Goal: Task Accomplishment & Management: Manage account settings

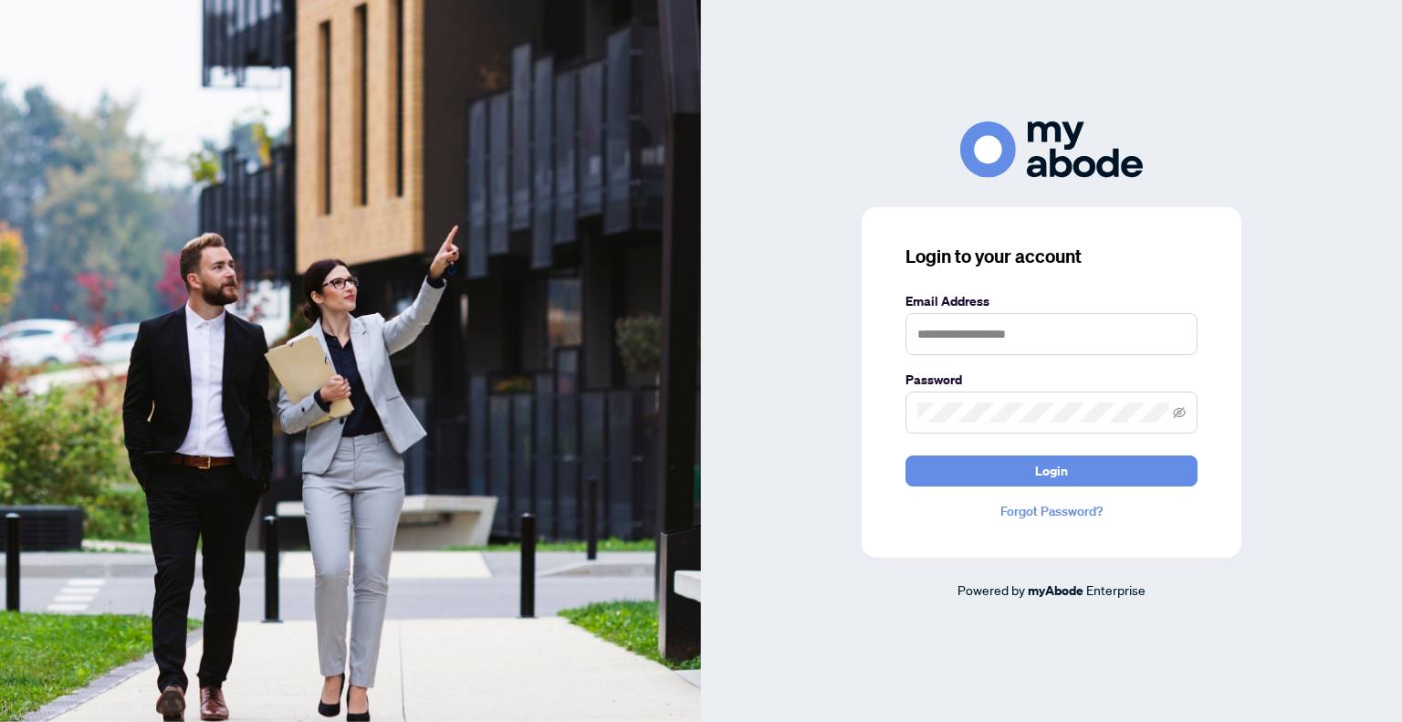
drag, startPoint x: 1010, startPoint y: 359, endPoint x: 1015, endPoint y: 346, distance: 13.6
click at [1015, 346] on form "Email Address Password Login" at bounding box center [1051, 388] width 292 height 195
click at [1016, 344] on input "text" at bounding box center [1051, 334] width 292 height 42
click at [1016, 335] on input "text" at bounding box center [1051, 334] width 292 height 42
type input "**********"
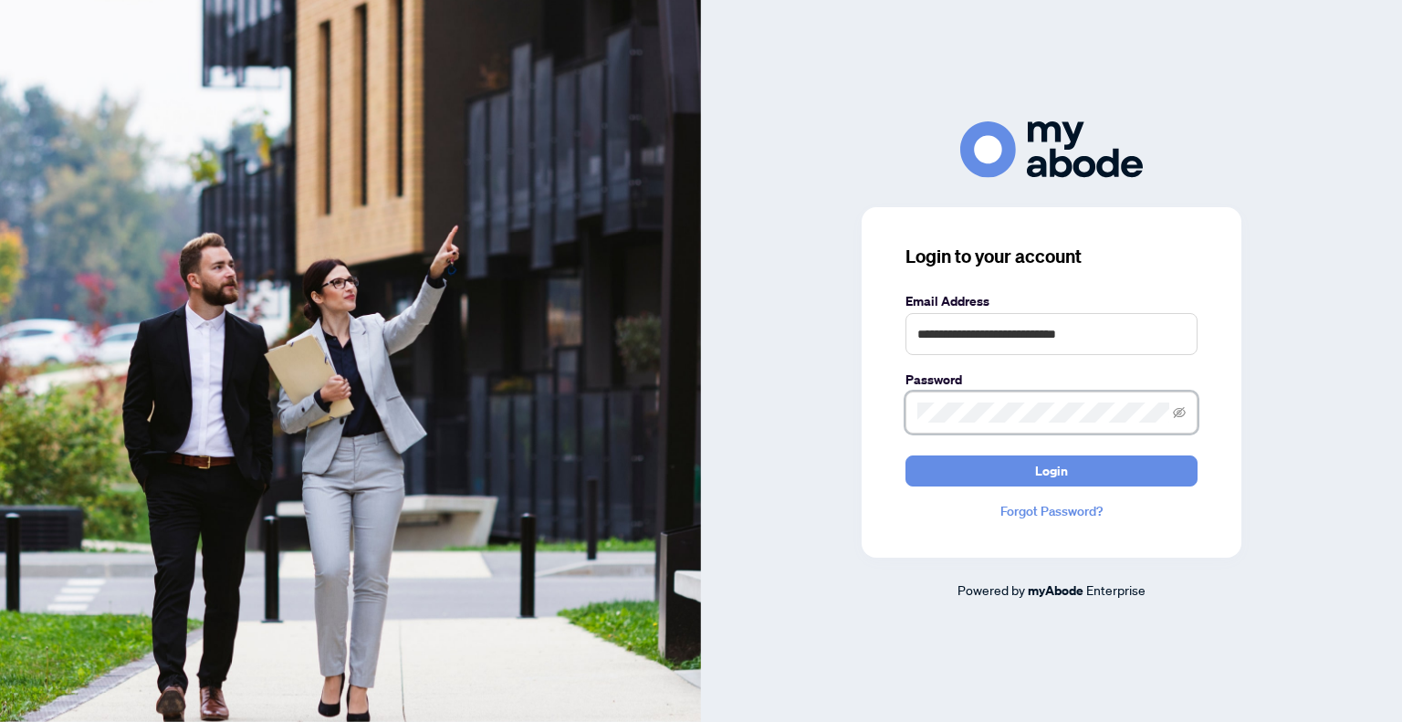
click at [884, 416] on div "**********" at bounding box center [1052, 382] width 380 height 350
click at [905, 455] on button "Login" at bounding box center [1051, 470] width 292 height 31
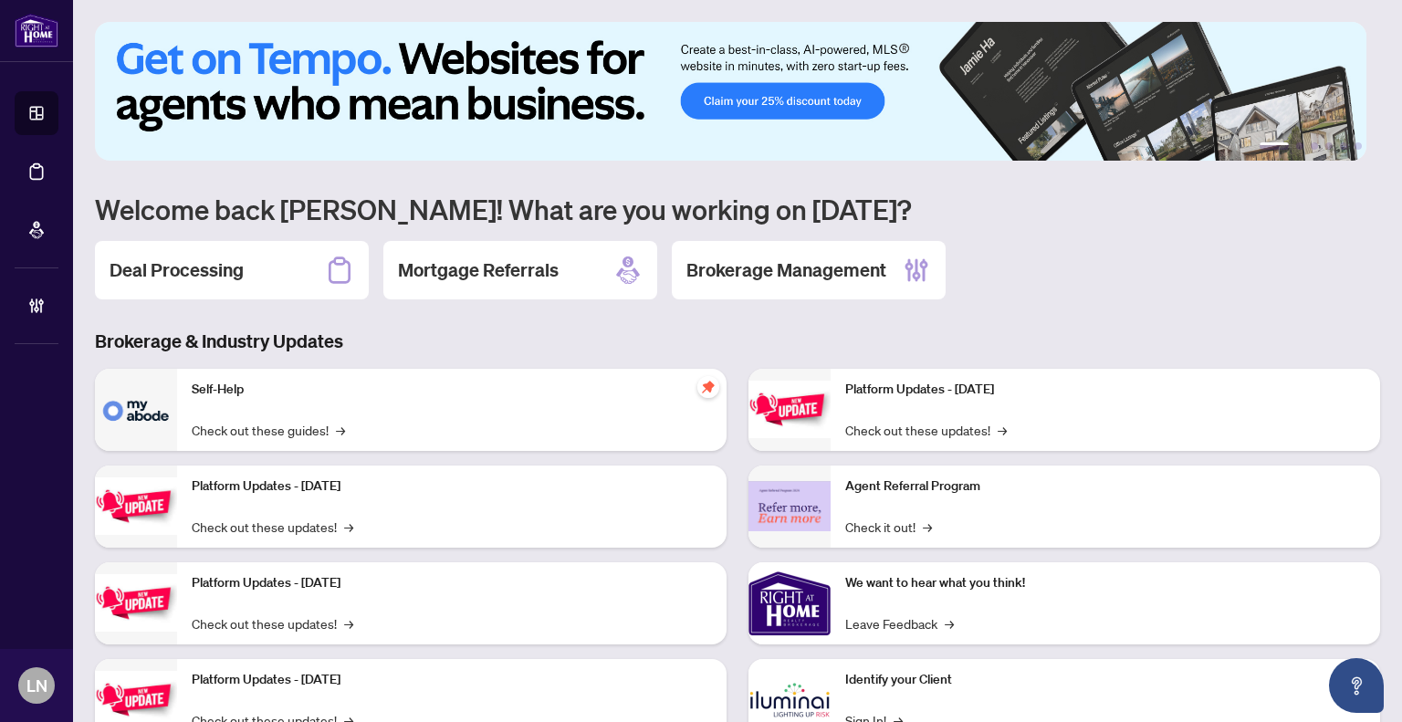
click at [299, 262] on div "Deal Processing" at bounding box center [232, 270] width 274 height 58
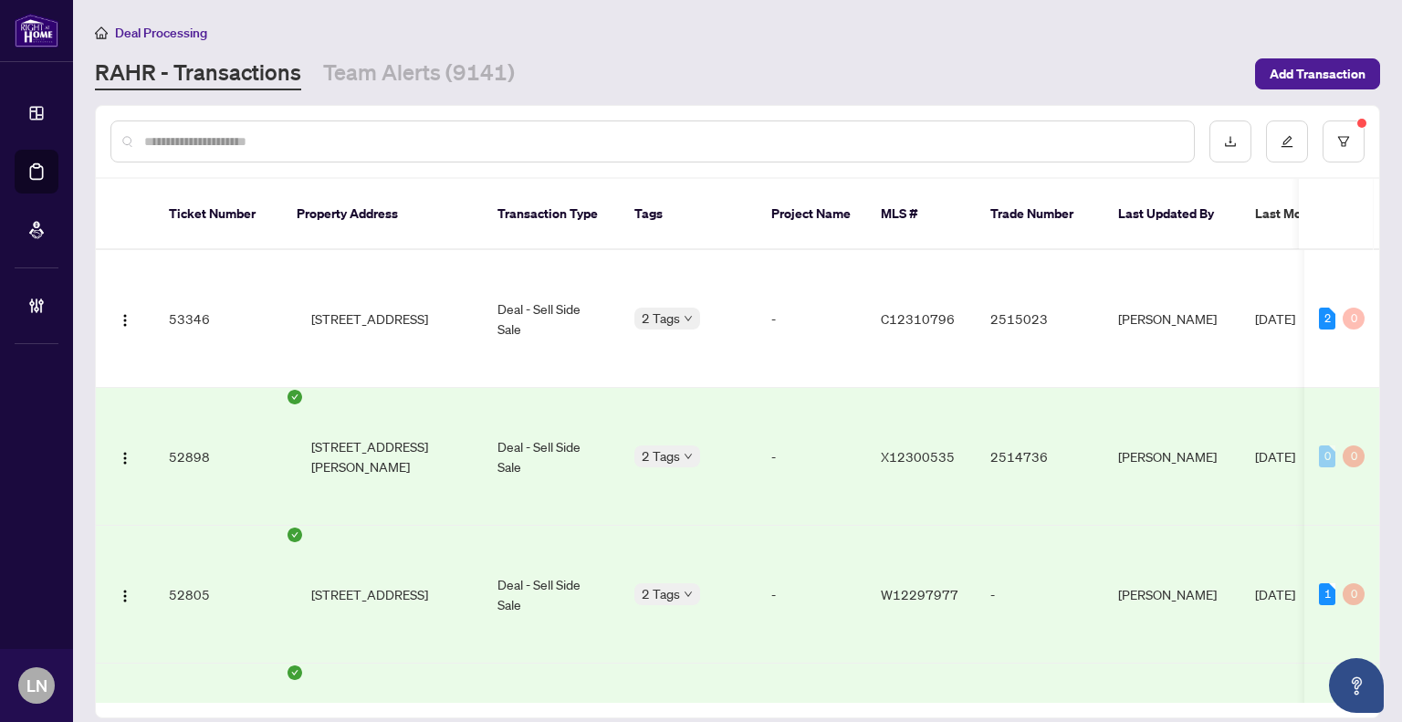
click at [213, 141] on input "text" at bounding box center [661, 141] width 1035 height 20
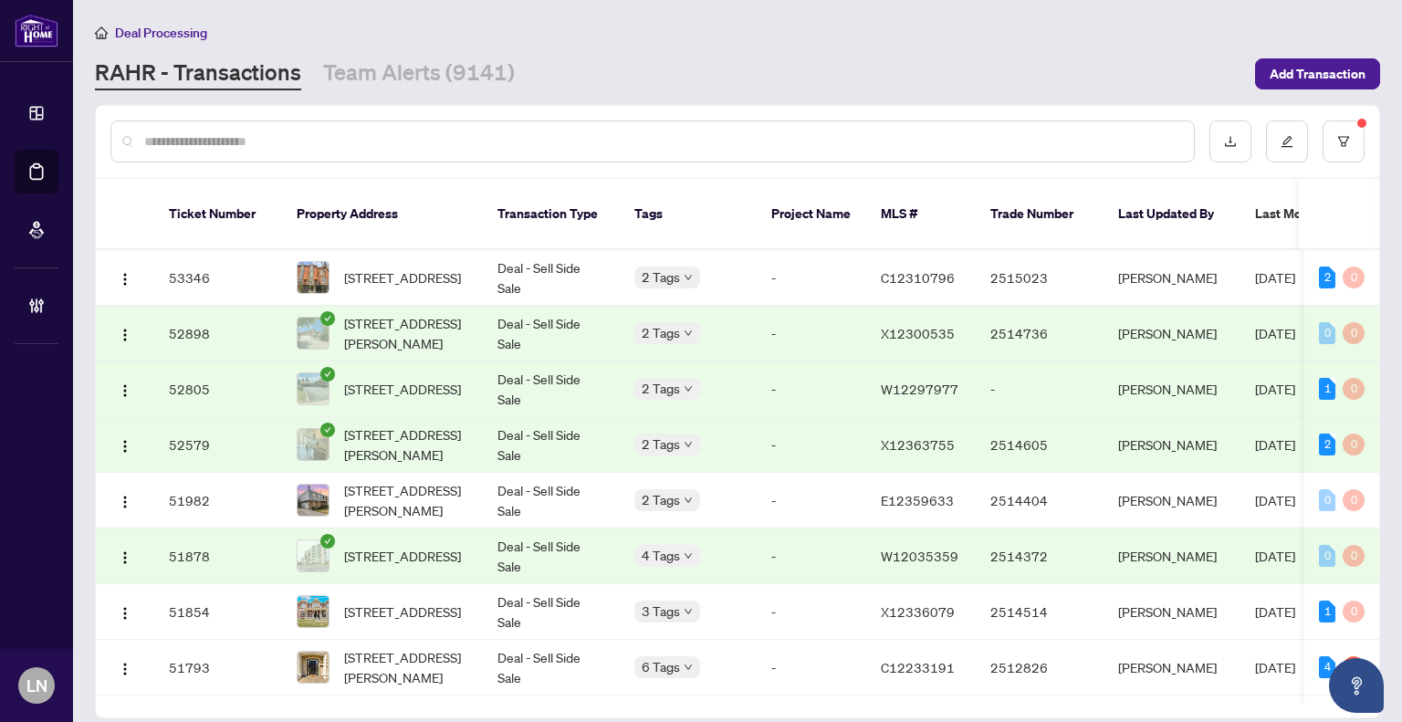
click at [219, 137] on input "text" at bounding box center [661, 141] width 1035 height 20
click at [256, 138] on input "text" at bounding box center [661, 141] width 1035 height 20
click at [220, 140] on input "text" at bounding box center [661, 141] width 1035 height 20
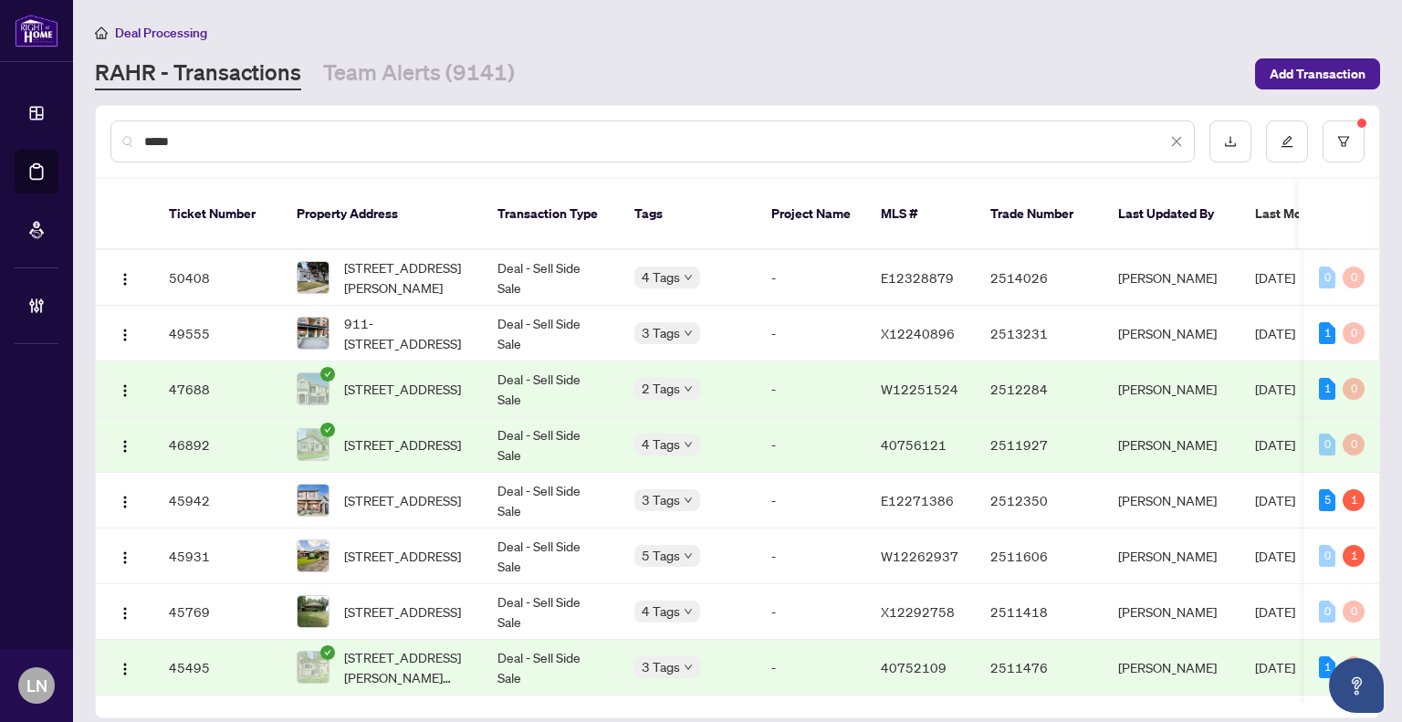
type input "*****"
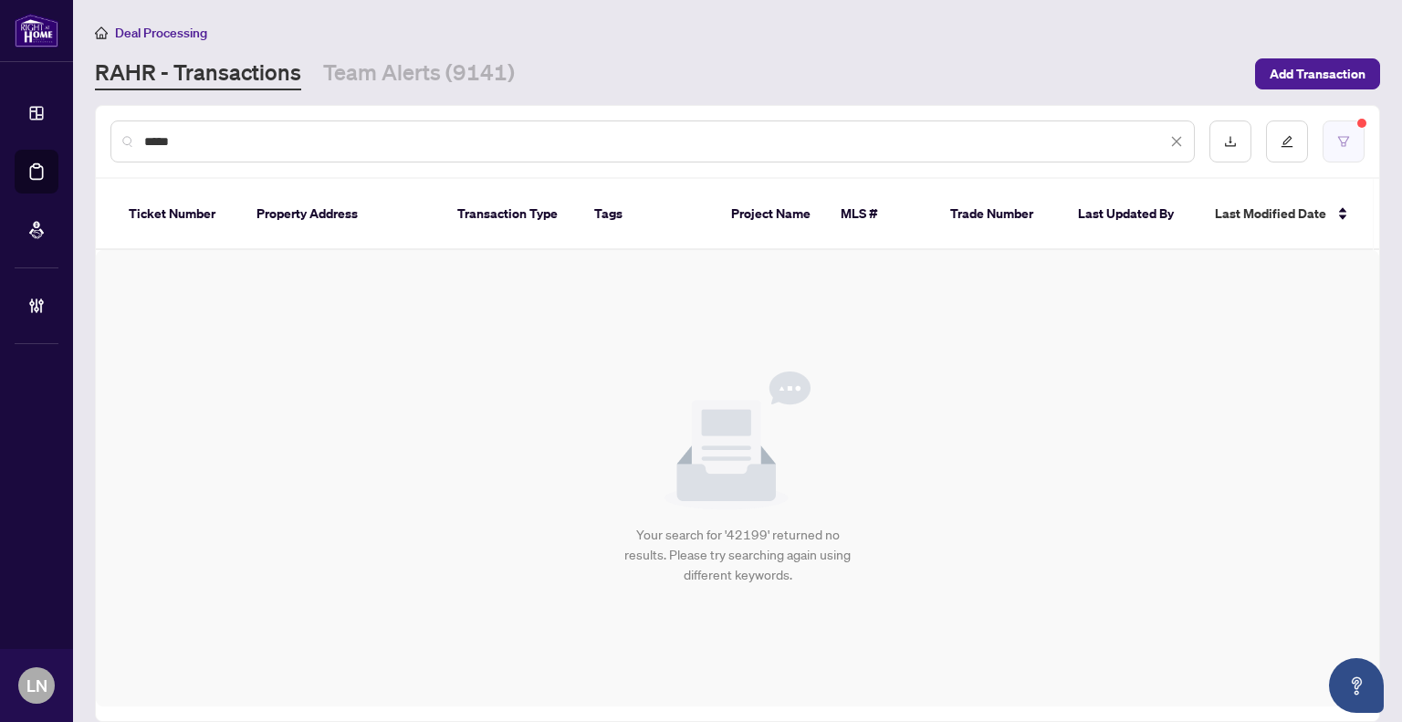
click at [1337, 121] on button "button" at bounding box center [1344, 141] width 42 height 42
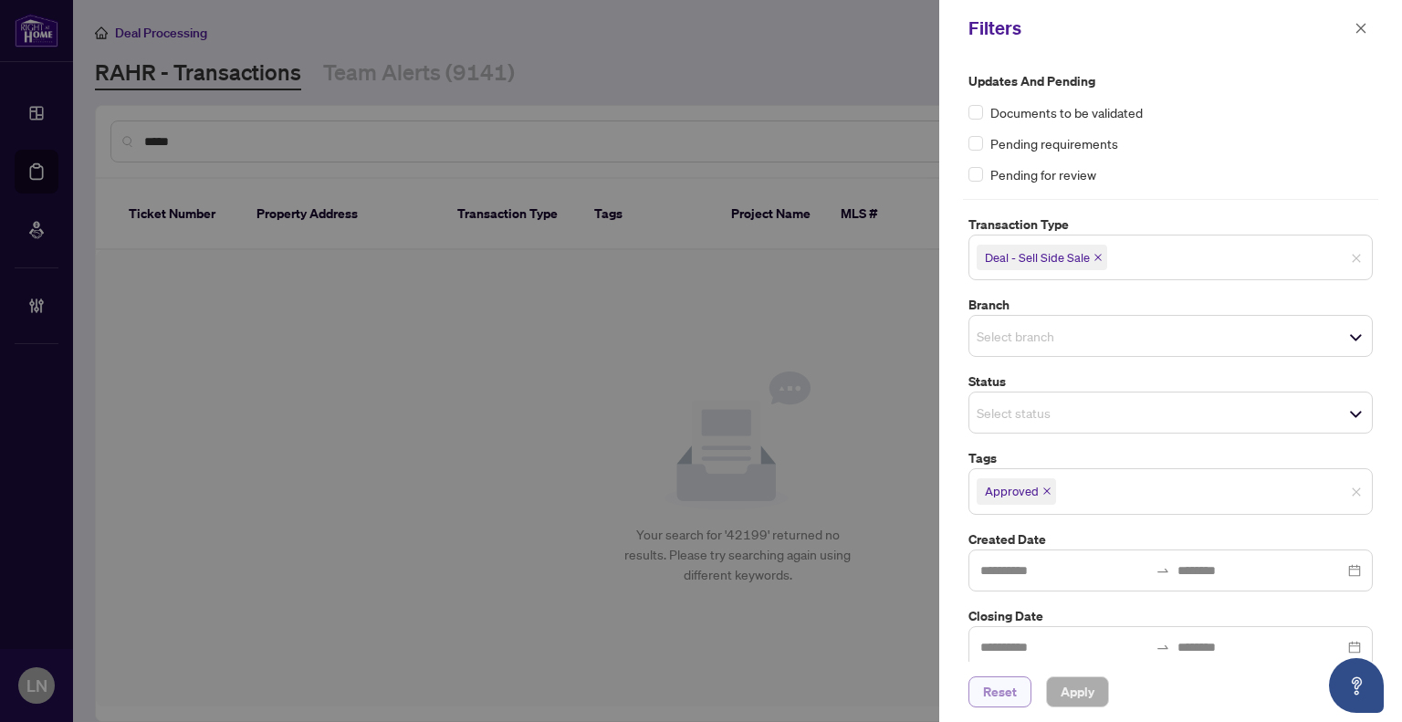
click at [993, 694] on span "Reset" at bounding box center [1000, 691] width 34 height 29
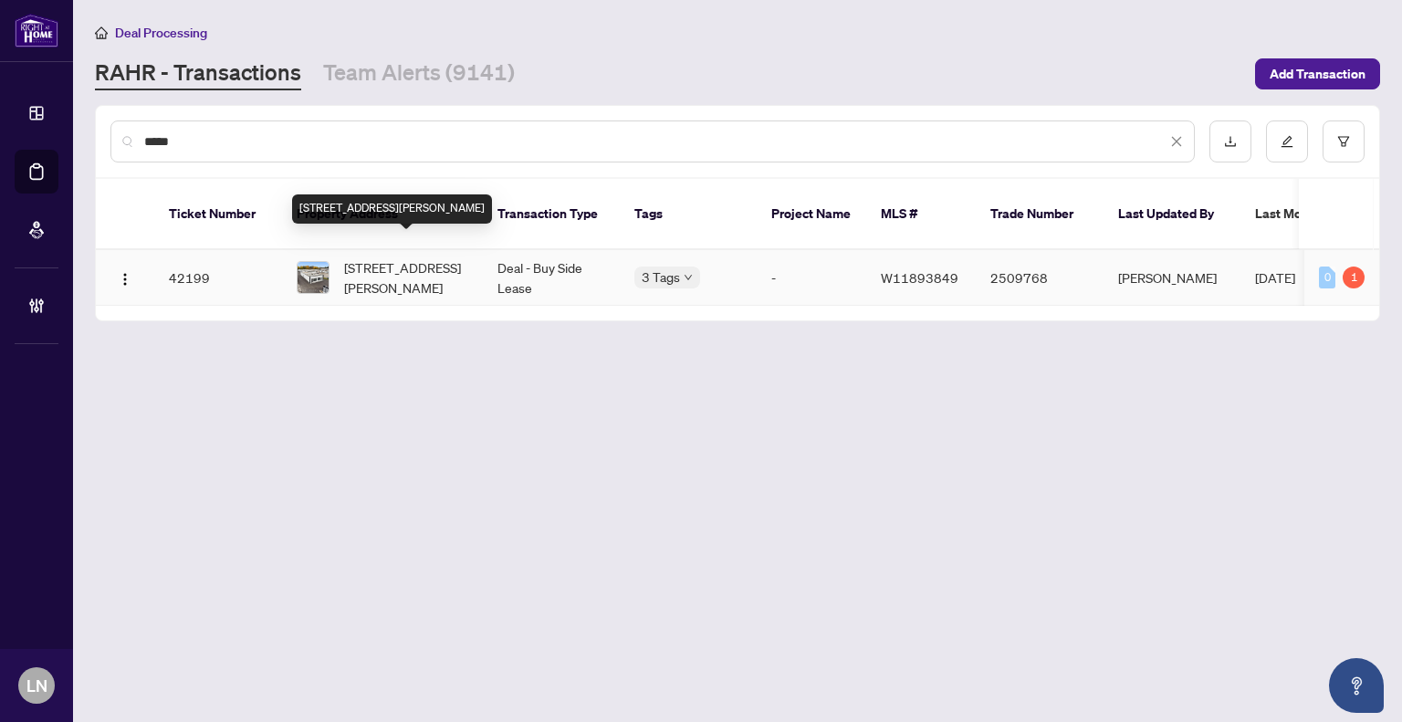
click at [461, 261] on span "9-1244 Speers Rd, Oakville, Ontario L6L 2X4, Canada" at bounding box center [406, 277] width 124 height 40
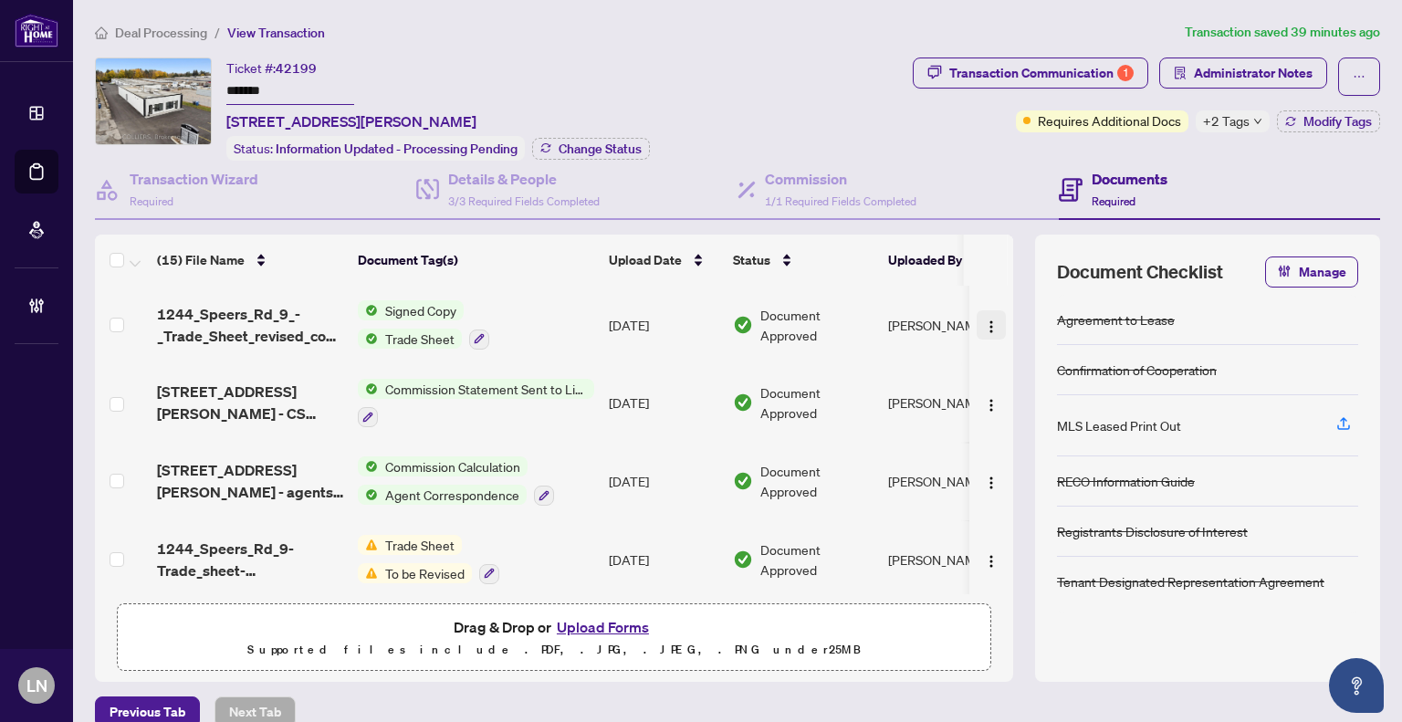
click at [984, 319] on img "button" at bounding box center [991, 326] width 15 height 15
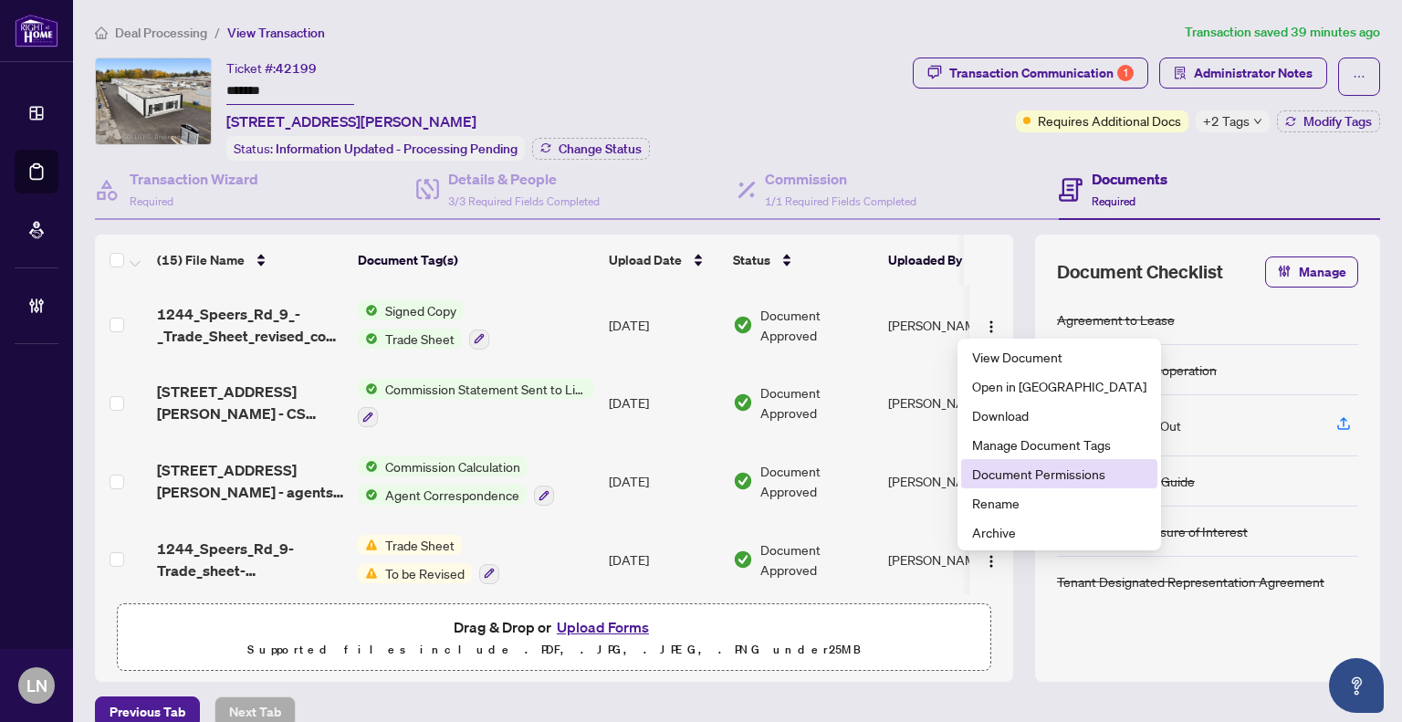
click at [1055, 475] on span "Document Permissions" at bounding box center [1059, 474] width 174 height 20
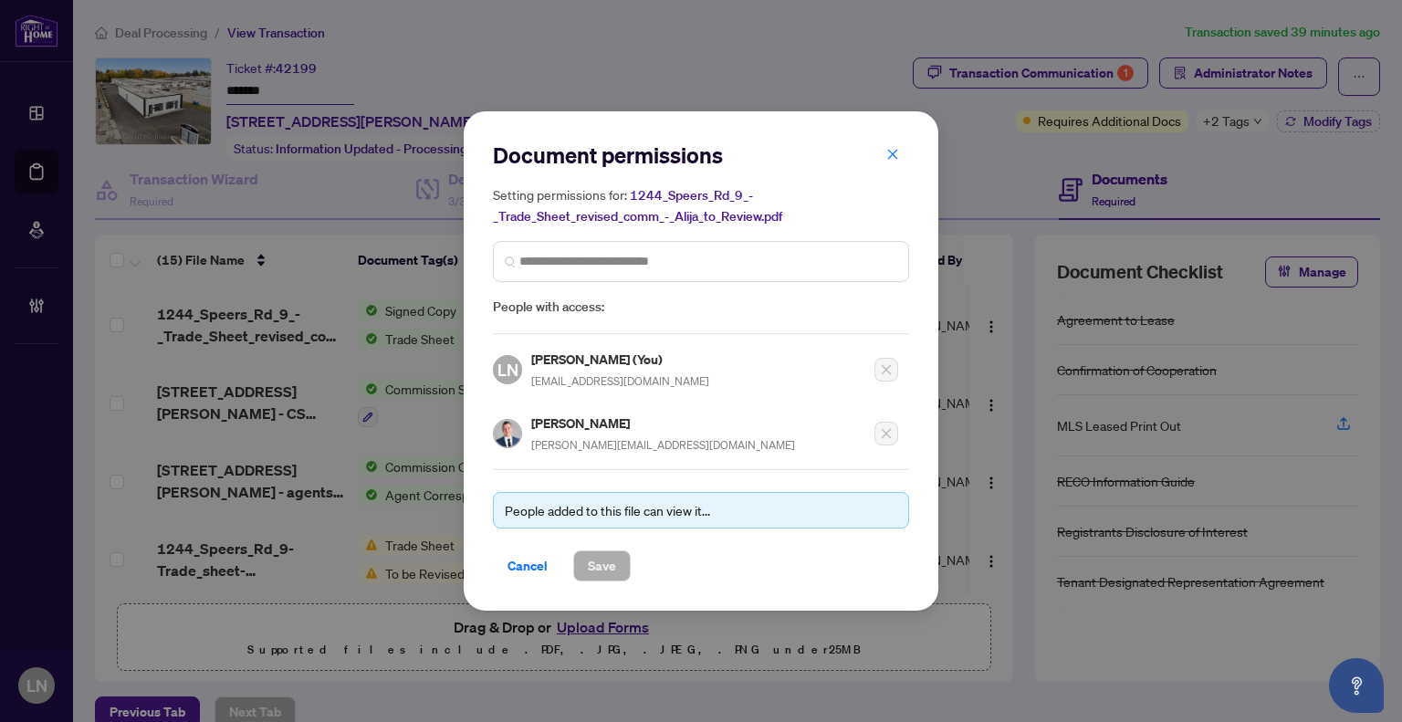
click at [892, 185] on div "Document permissions Setting permissions for: 1244_Speers_Rd_9_-_Trade_Sheet_re…" at bounding box center [701, 237] width 416 height 193
click at [893, 153] on icon "close" at bounding box center [892, 154] width 13 height 13
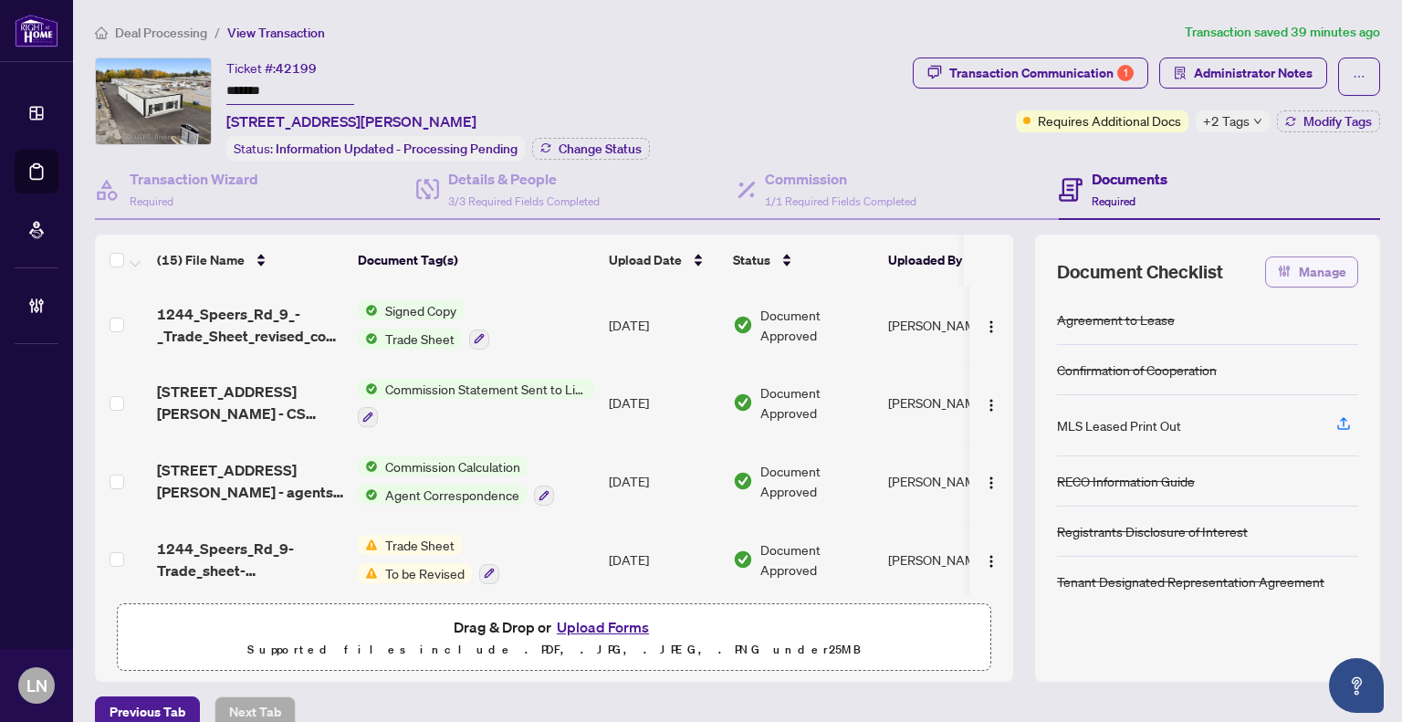
click at [1310, 267] on span "Manage" at bounding box center [1322, 271] width 47 height 29
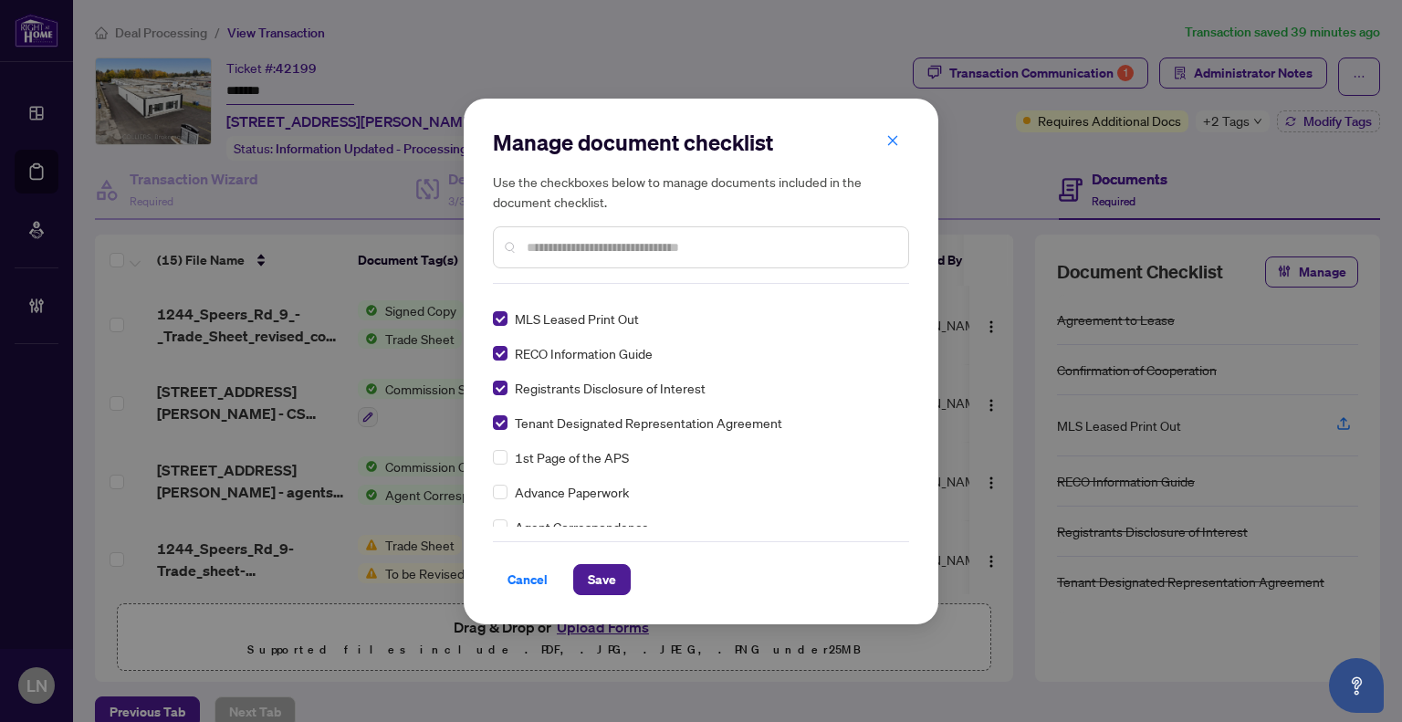
scroll to position [91, 0]
click at [893, 141] on icon "close" at bounding box center [893, 141] width 10 height 10
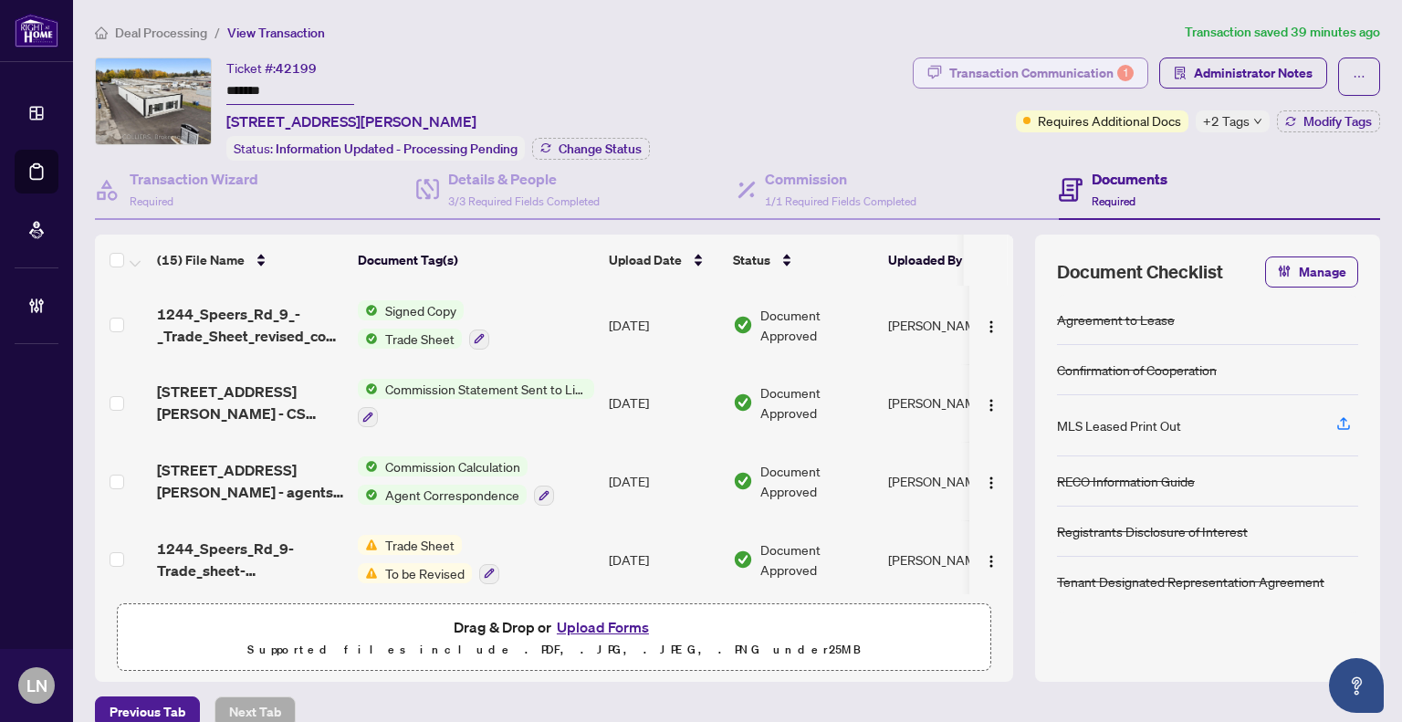
click at [1081, 72] on div "Transaction Communication 1" at bounding box center [1041, 72] width 184 height 29
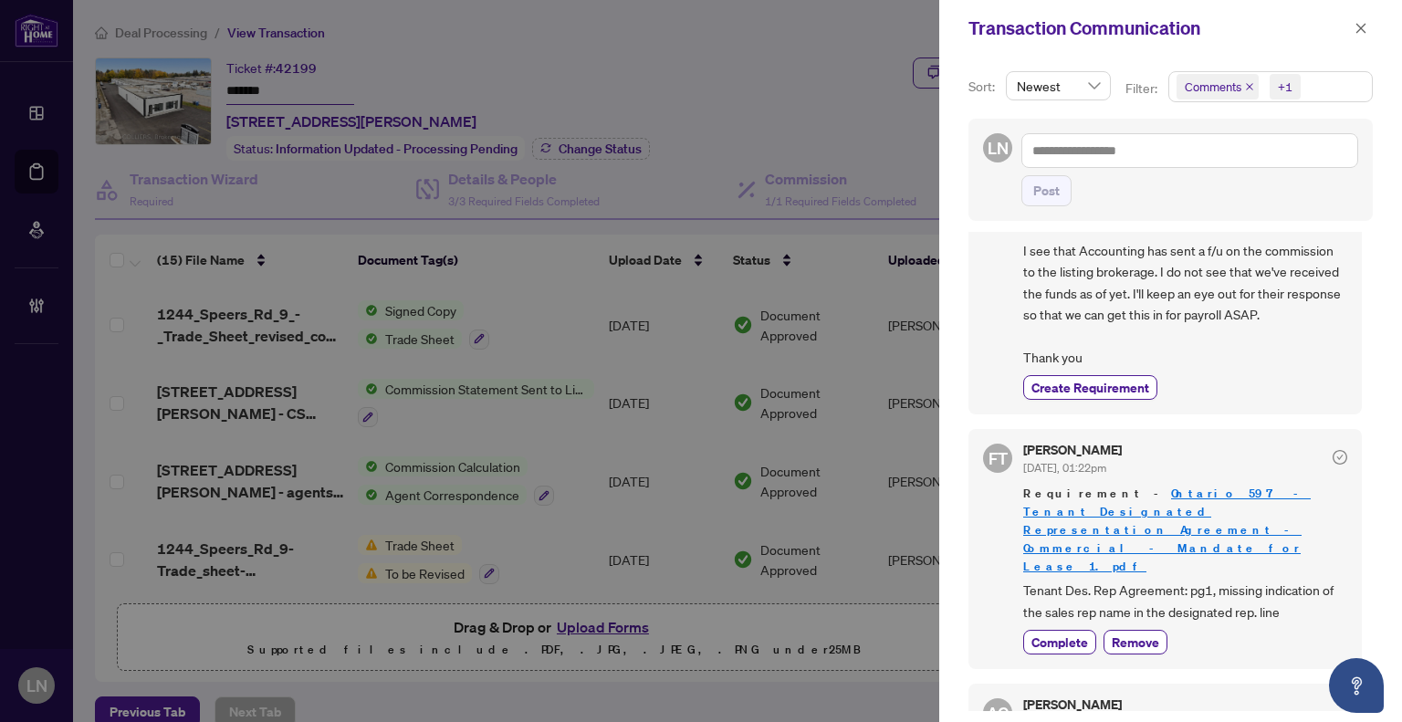
scroll to position [0, 0]
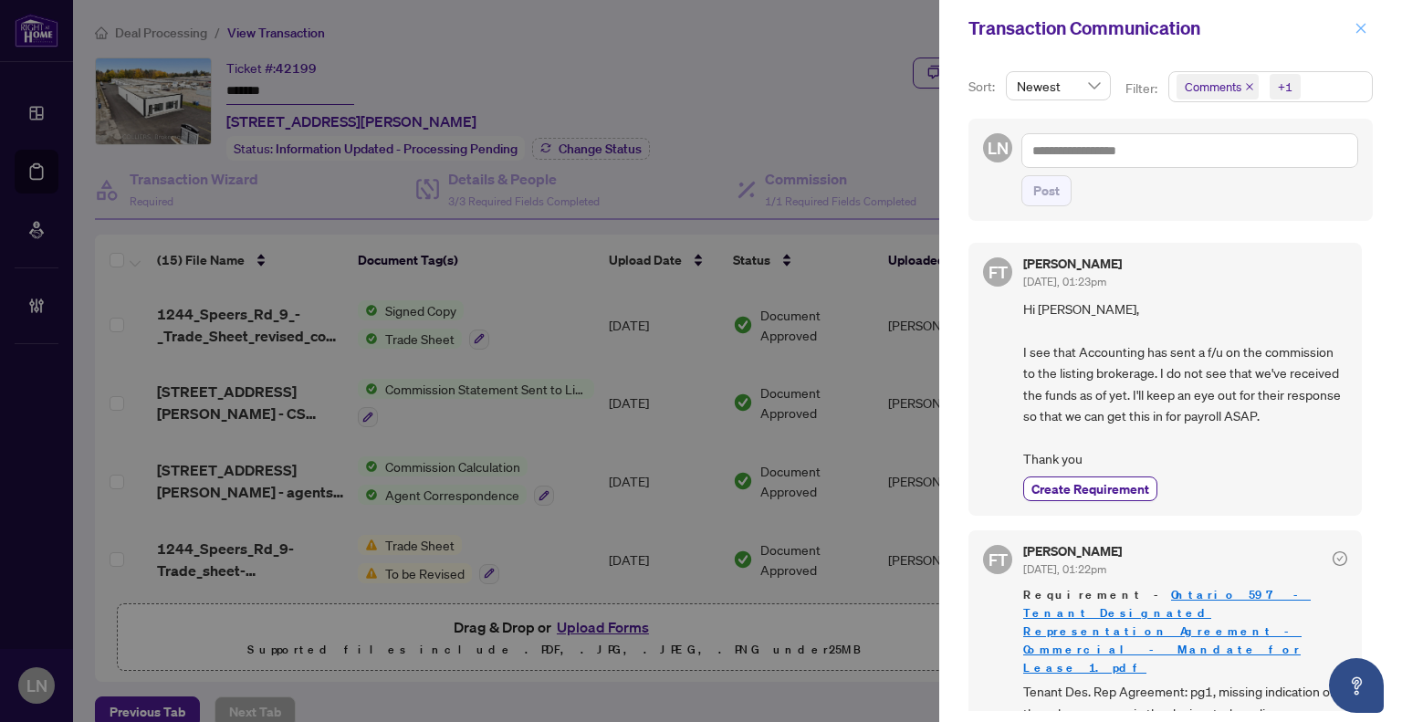
click at [1352, 29] on button "button" at bounding box center [1361, 28] width 24 height 22
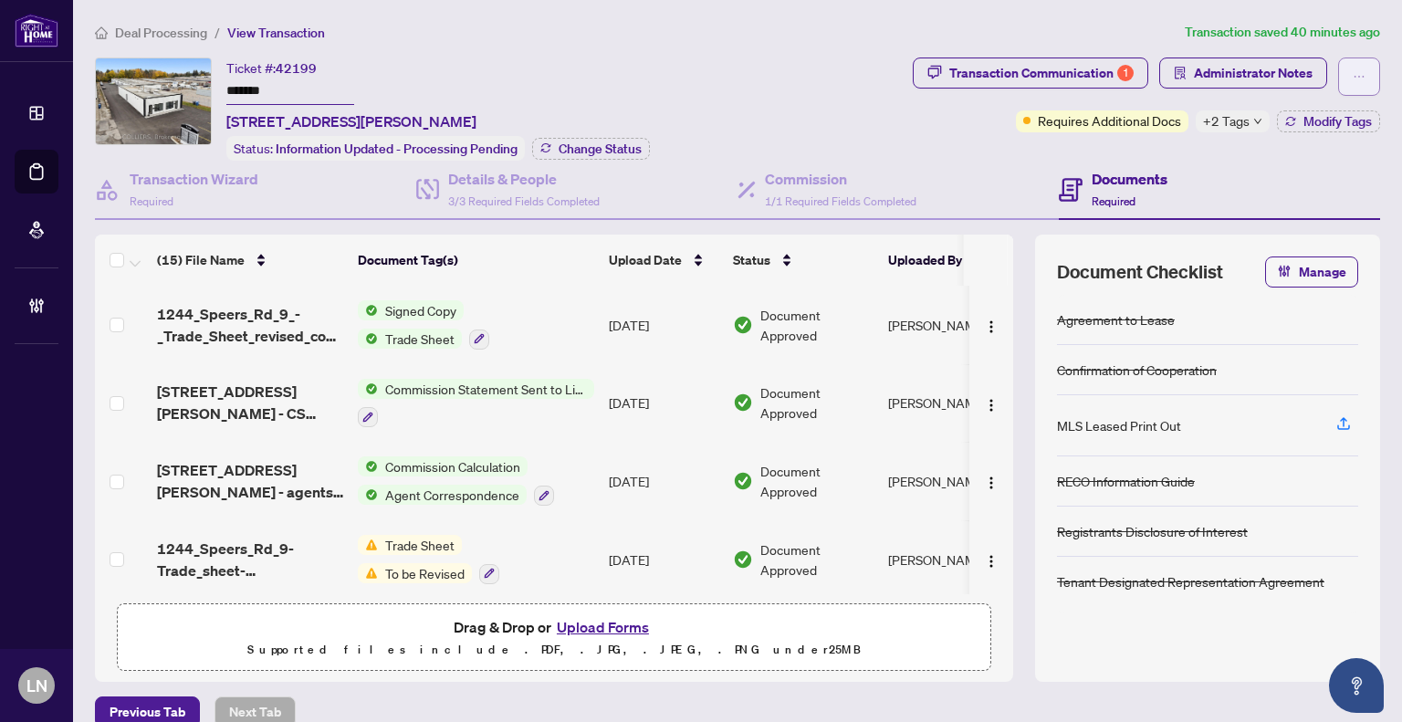
click at [1338, 80] on button "button" at bounding box center [1359, 77] width 42 height 38
click at [978, 155] on div "Transaction Communication 1 Administrator Notes Requires Additional Docs +2 Tag…" at bounding box center [1146, 109] width 475 height 103
click at [984, 323] on img "button" at bounding box center [991, 326] width 15 height 15
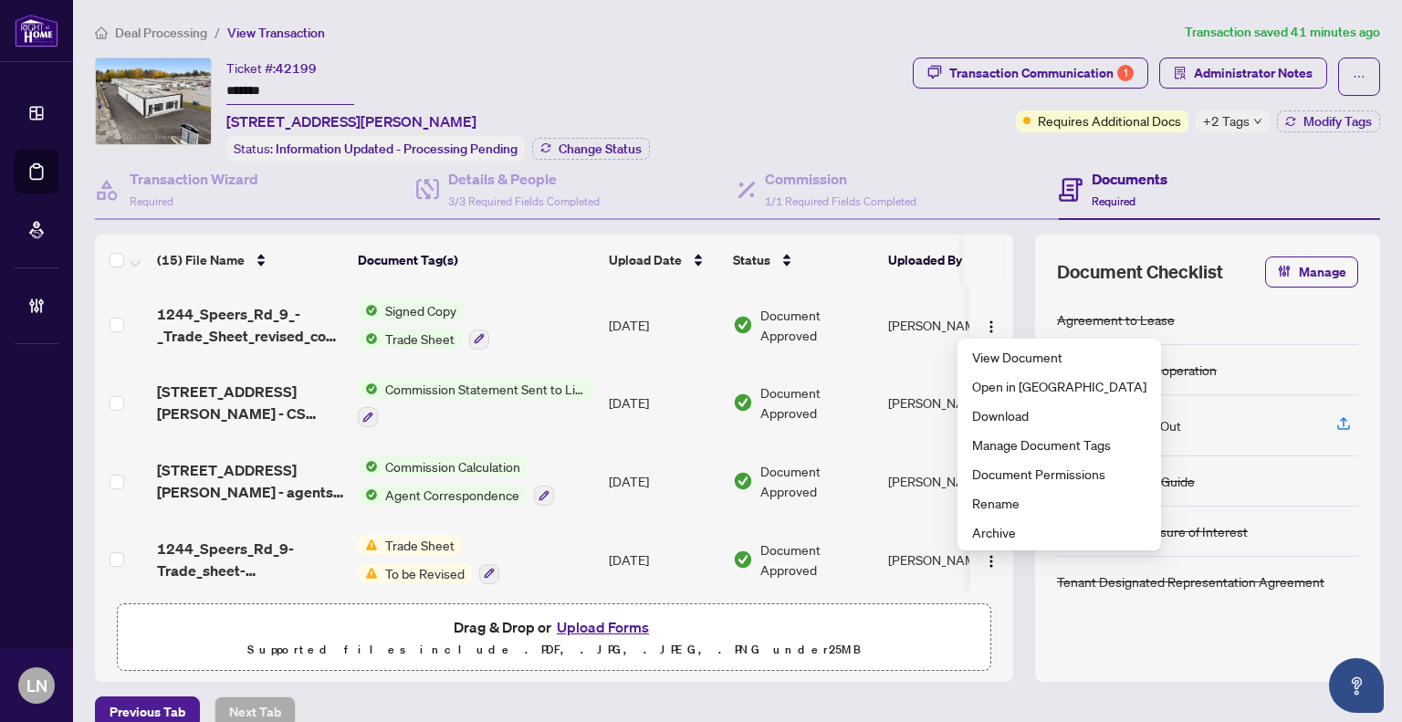
click at [964, 150] on div "Transaction Communication 1 Administrator Notes Requires Additional Docs +2 Tag…" at bounding box center [1146, 109] width 475 height 103
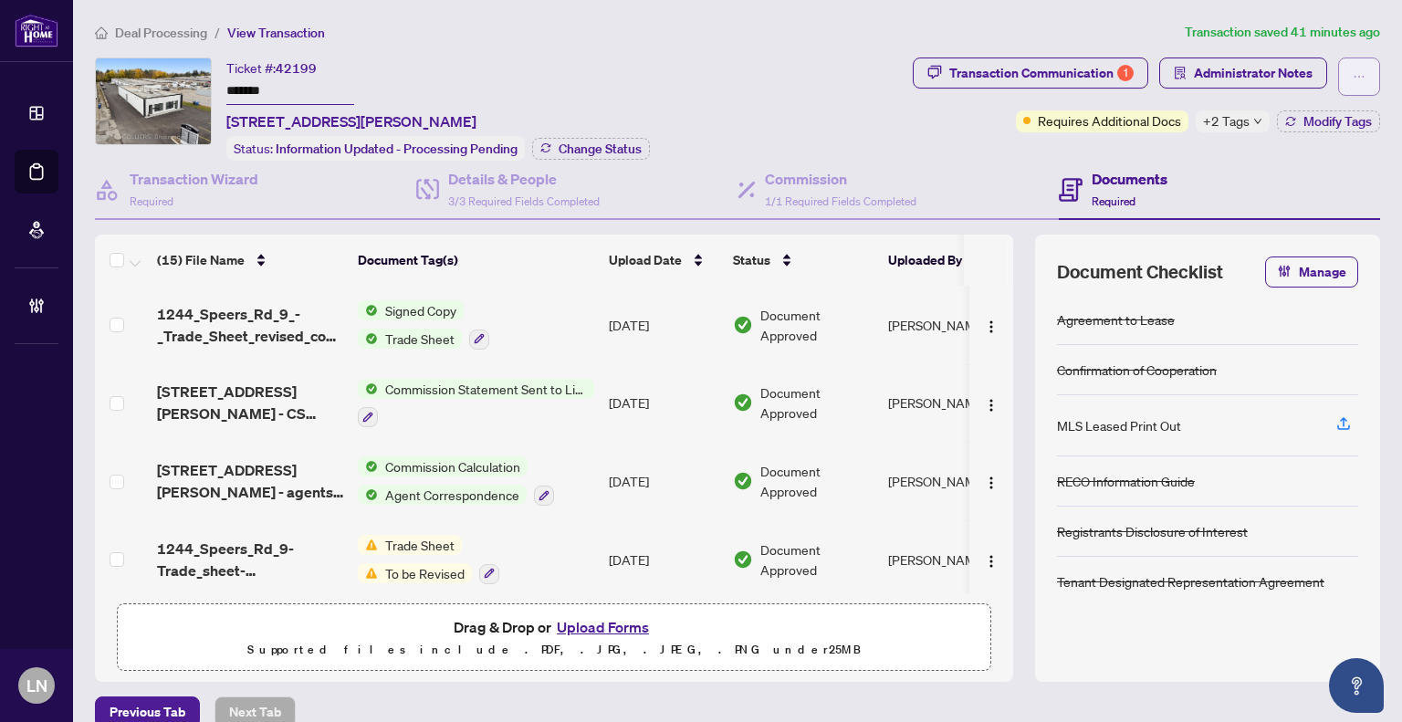
click at [1355, 78] on button "button" at bounding box center [1359, 77] width 42 height 38
click at [884, 116] on div "Ticket #: 42199 ******* 9-1244 Speers Rd, Oakville, Ontario L6L 2X4, Canada Sta…" at bounding box center [500, 109] width 811 height 103
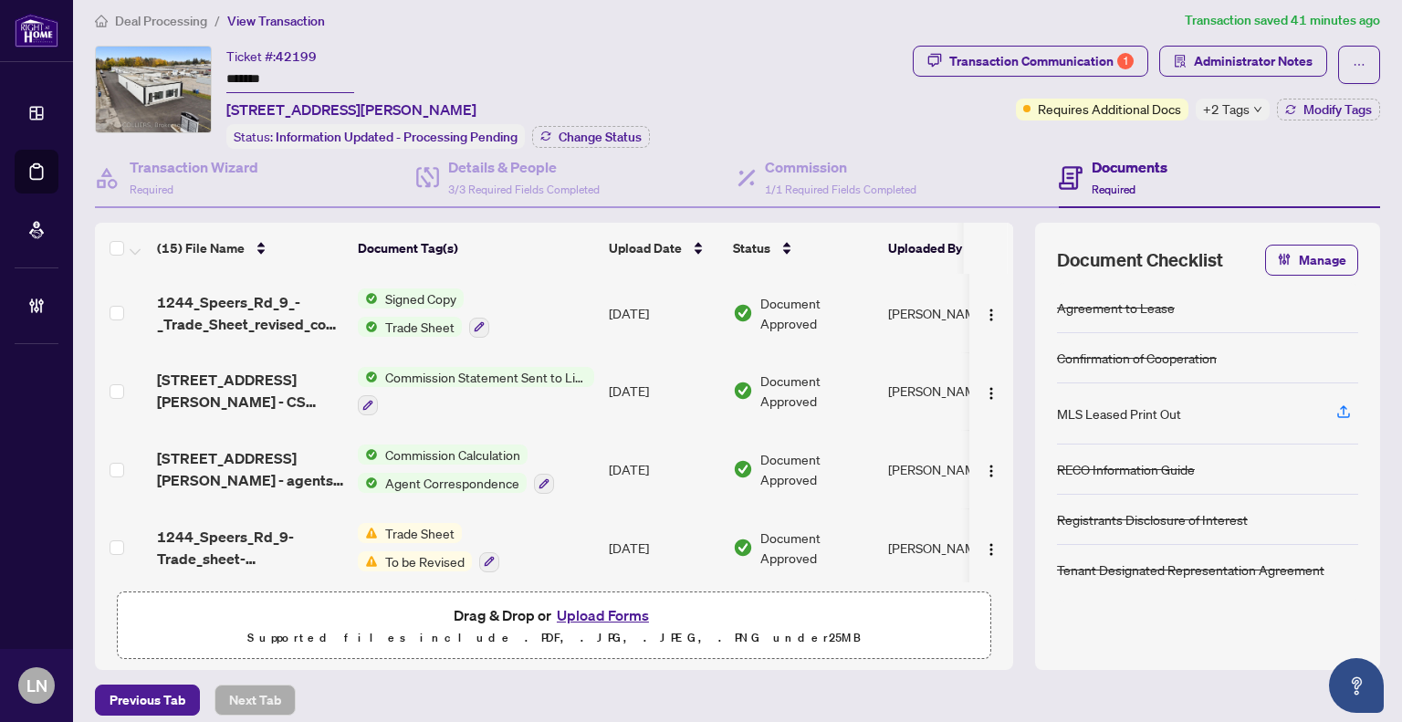
scroll to position [22, 0]
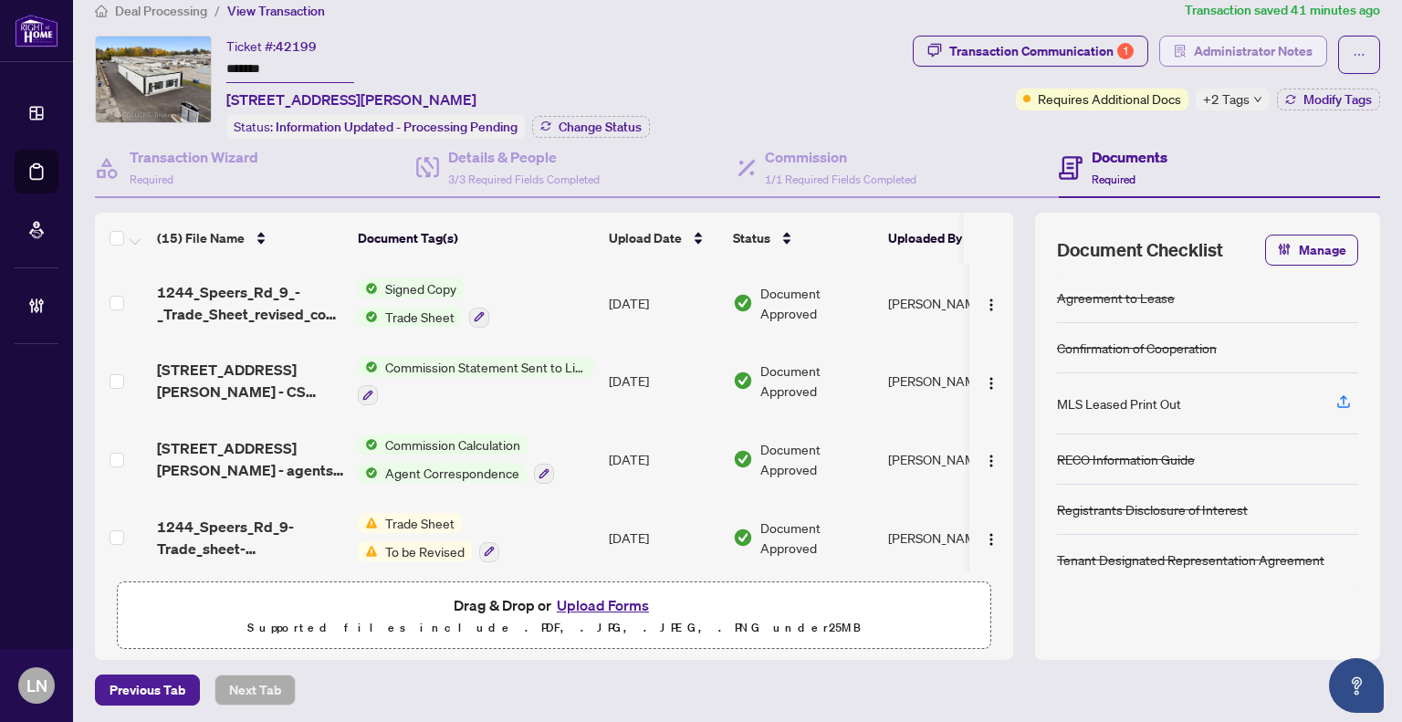
click at [1194, 47] on span "Administrator Notes" at bounding box center [1253, 51] width 119 height 29
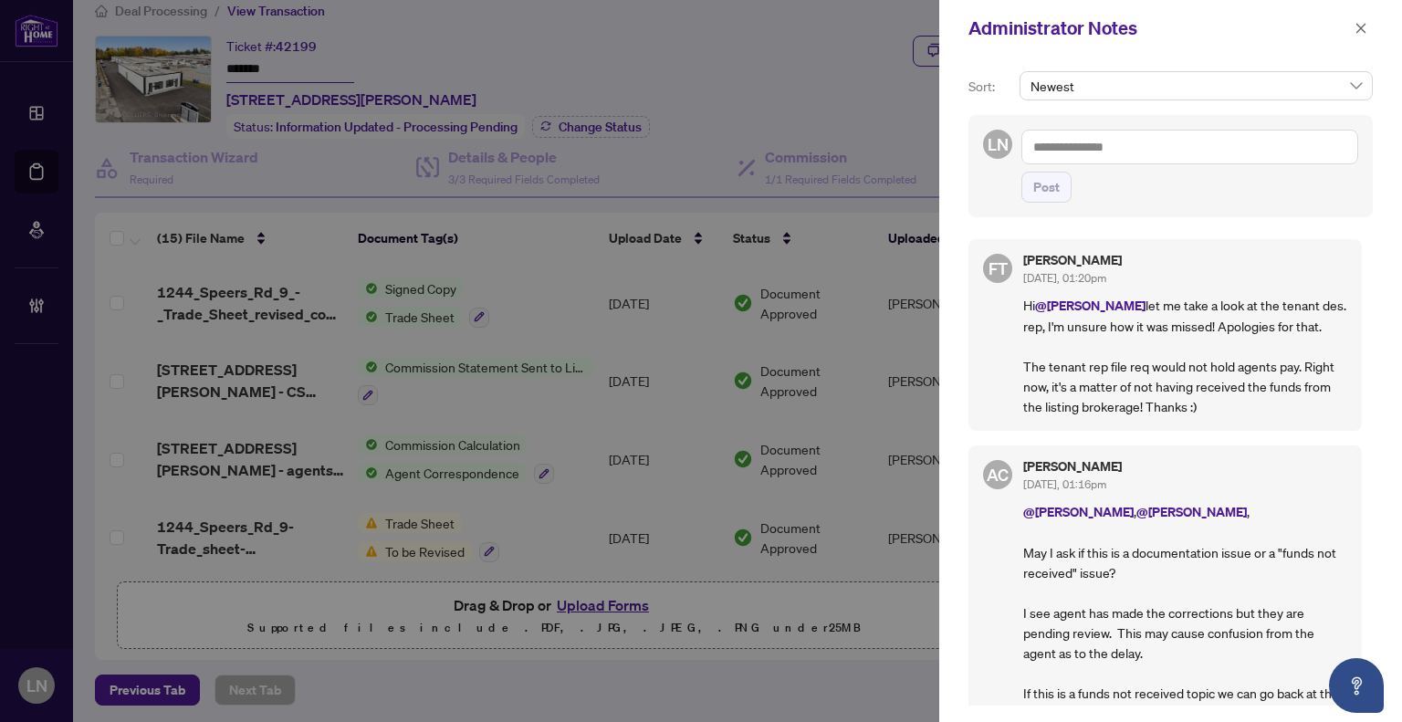
drag, startPoint x: 1359, startPoint y: 32, endPoint x: 1361, endPoint y: 48, distance: 16.5
click at [1359, 36] on span "button" at bounding box center [1361, 28] width 13 height 29
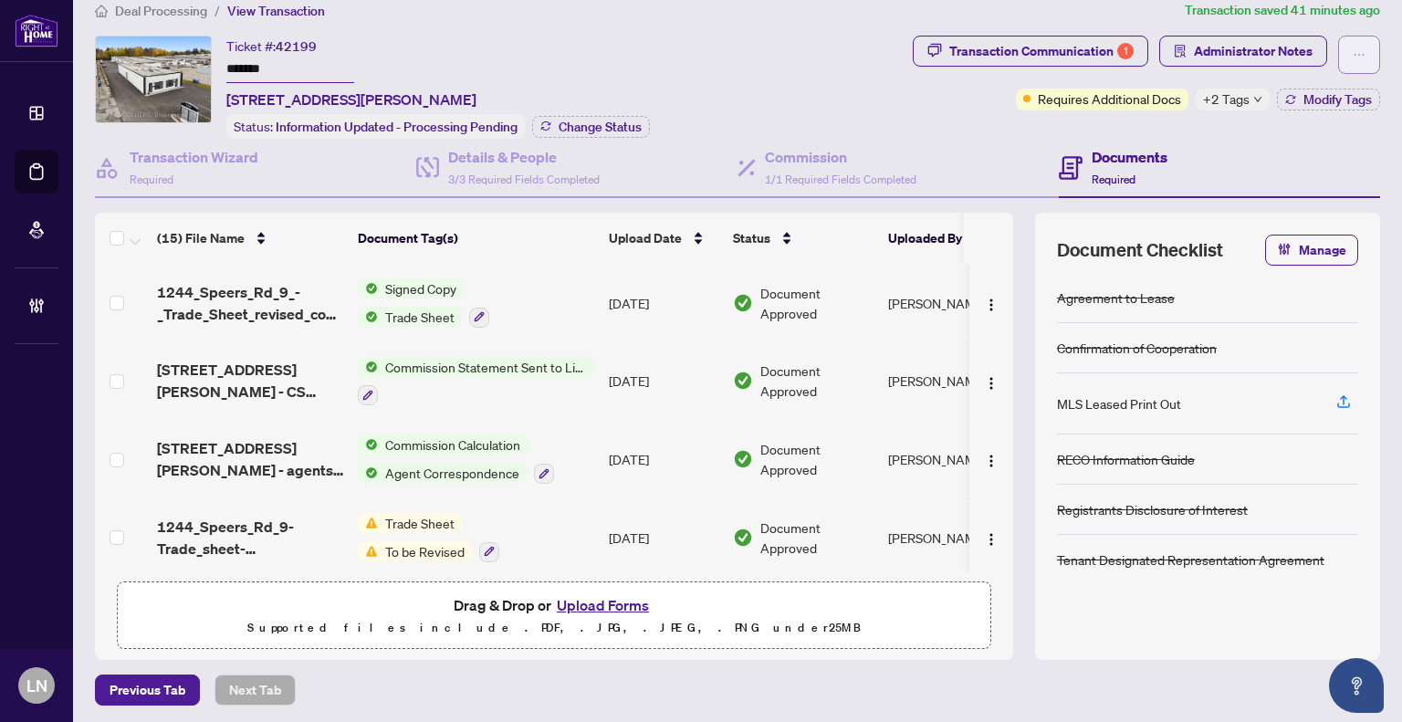
click at [1351, 47] on button "button" at bounding box center [1359, 55] width 42 height 38
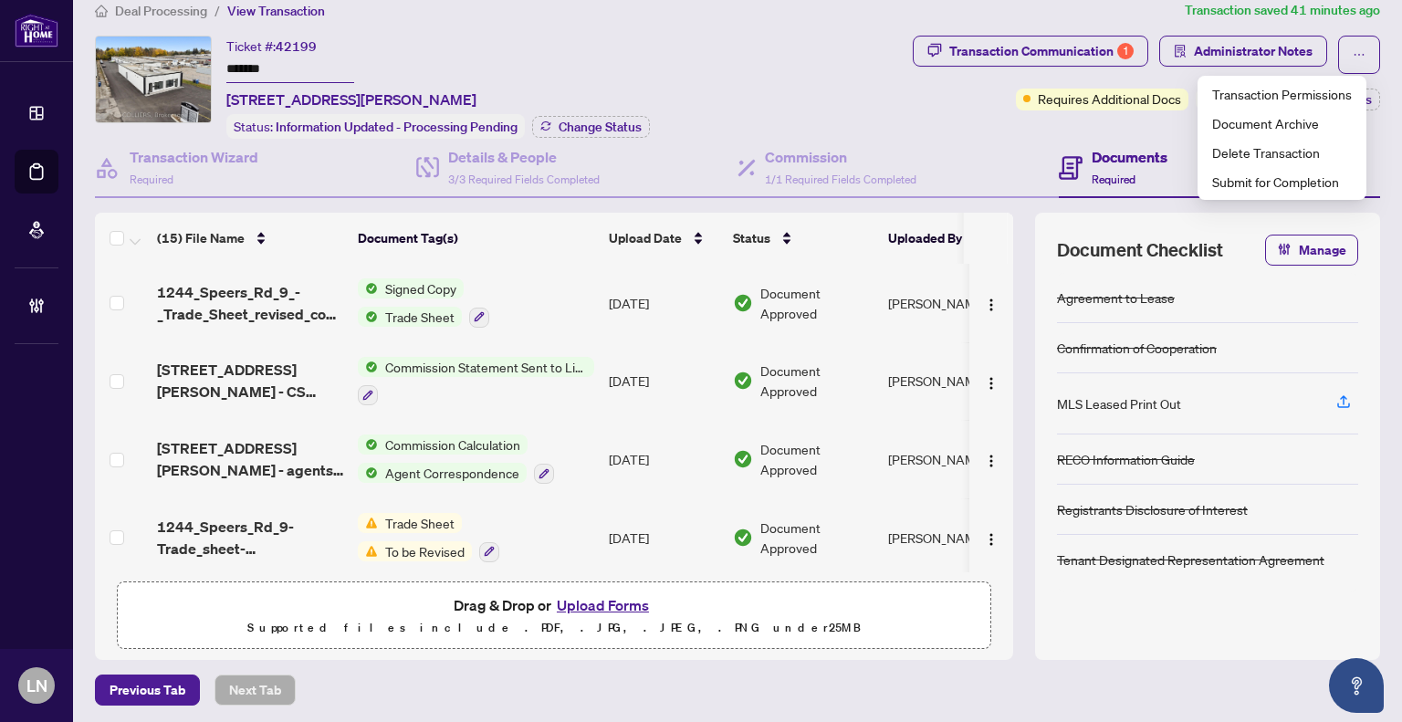
click at [990, 125] on div "Transaction Communication 1 Administrator Notes Requires Additional Docs +2 Tag…" at bounding box center [1146, 87] width 475 height 103
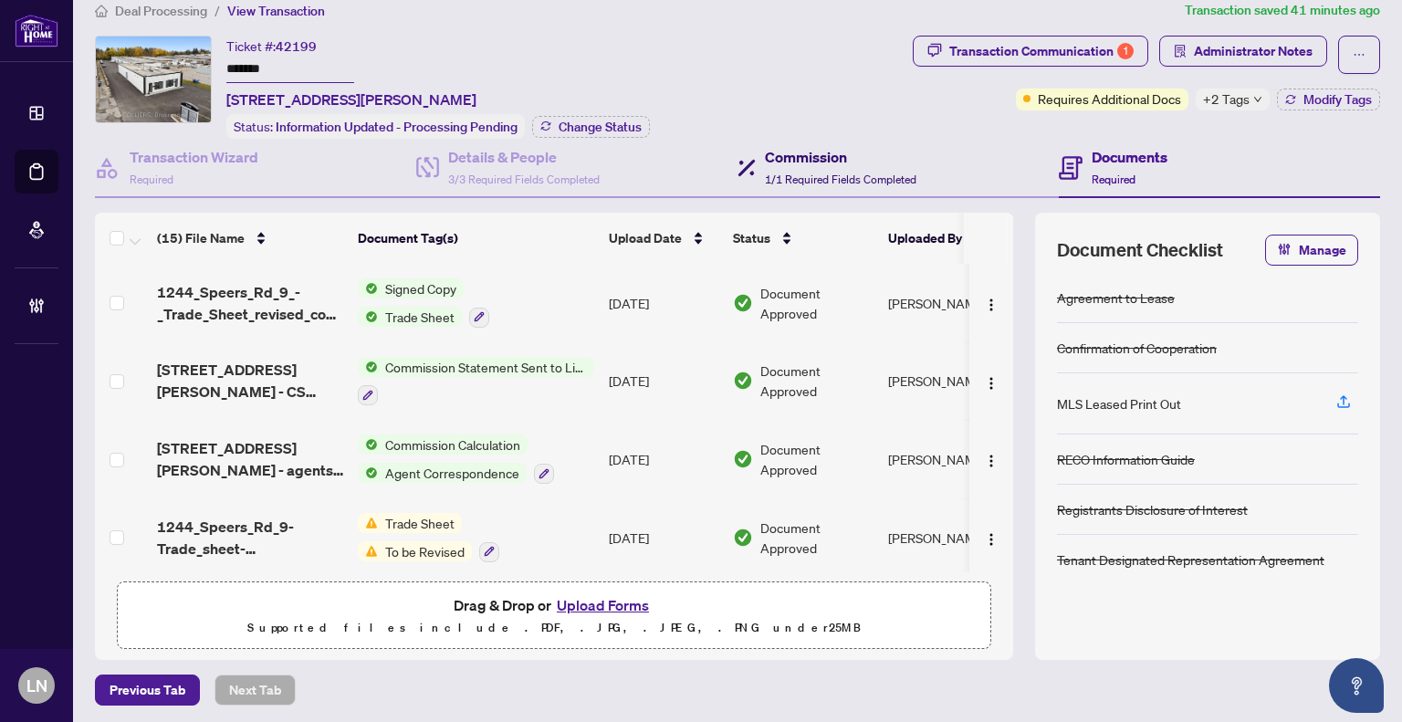
click at [811, 173] on span "1/1 Required Fields Completed" at bounding box center [841, 180] width 152 height 14
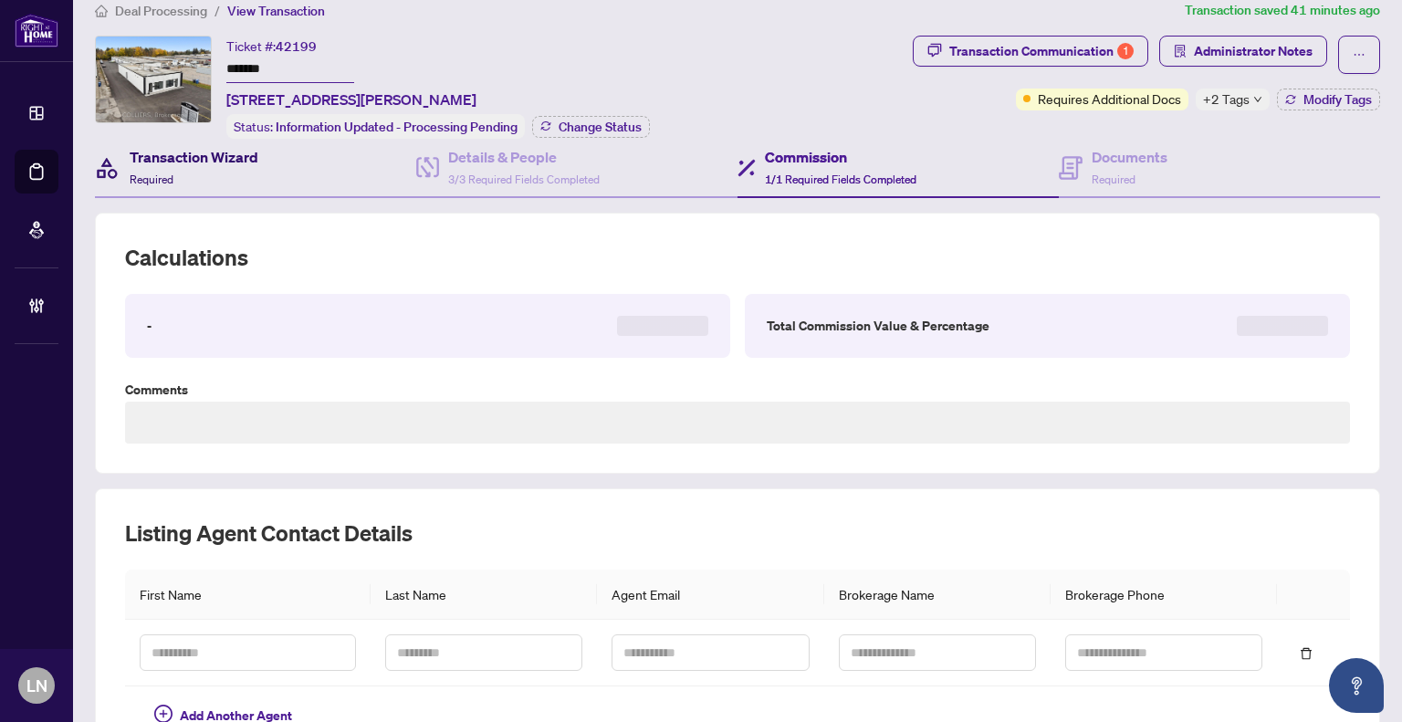
click at [196, 167] on div "Transaction Wizard Required" at bounding box center [194, 167] width 129 height 43
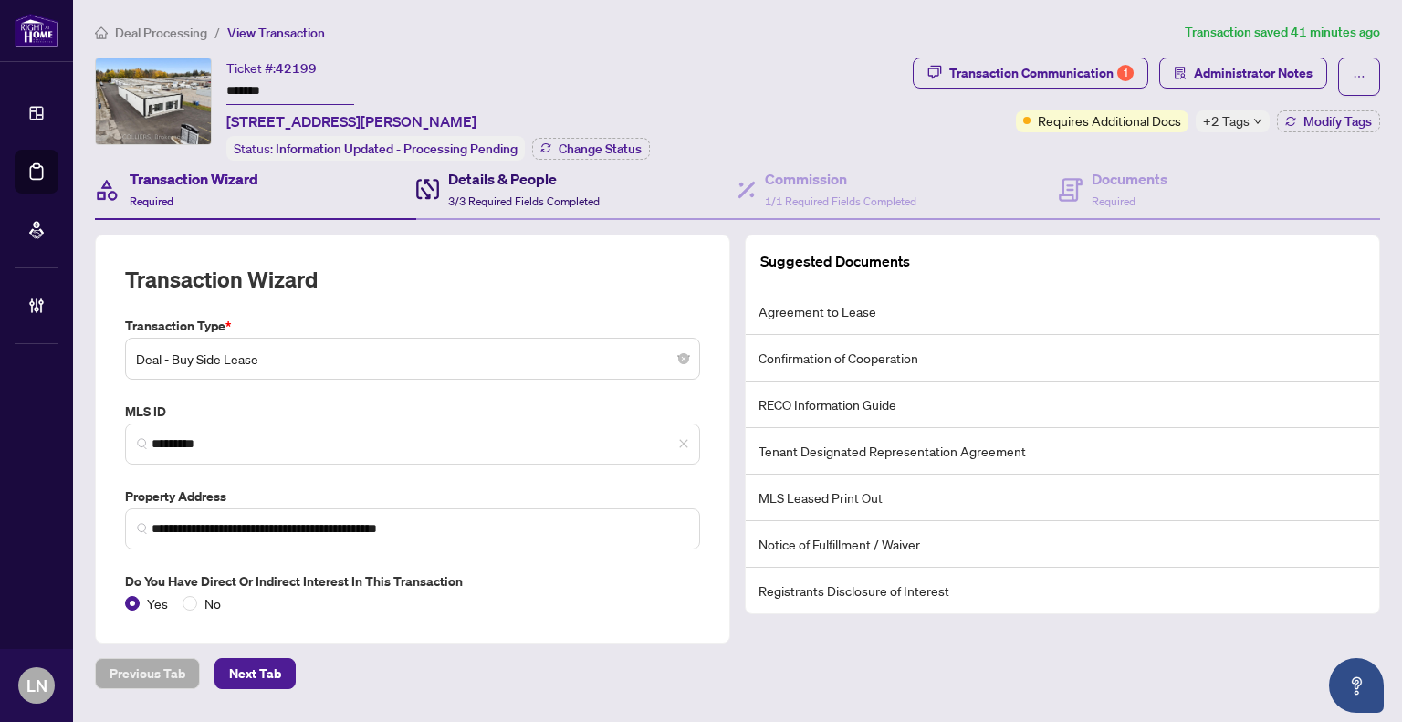
click at [521, 182] on h4 "Details & People" at bounding box center [524, 179] width 152 height 22
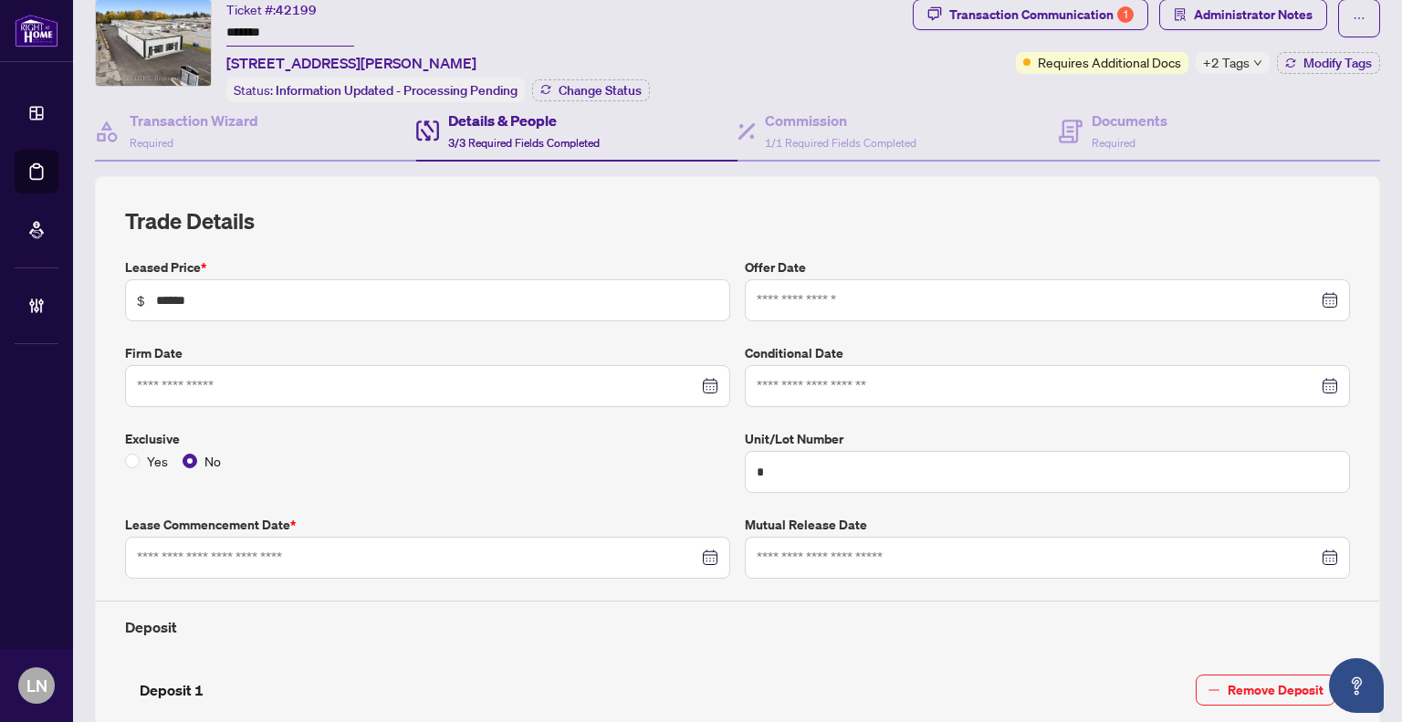
type input "**********"
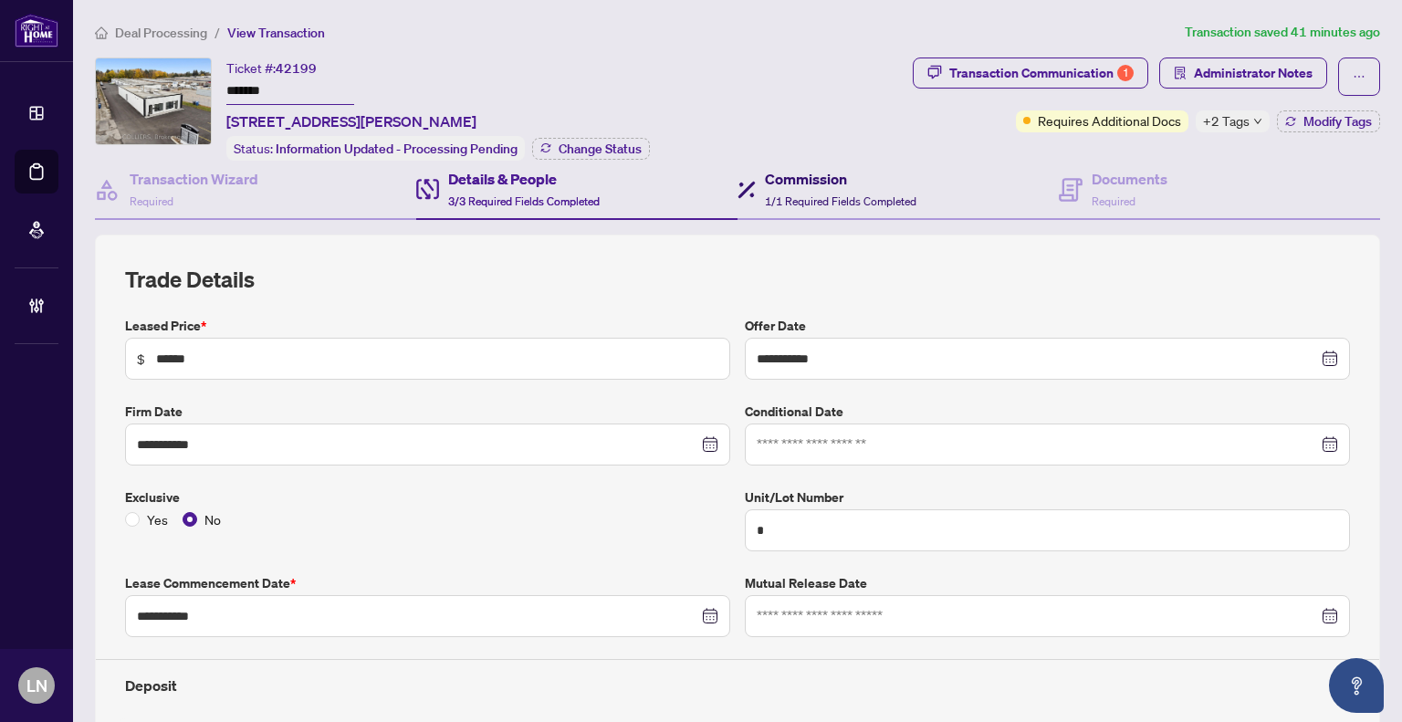
click at [784, 196] on span "1/1 Required Fields Completed" at bounding box center [841, 201] width 152 height 14
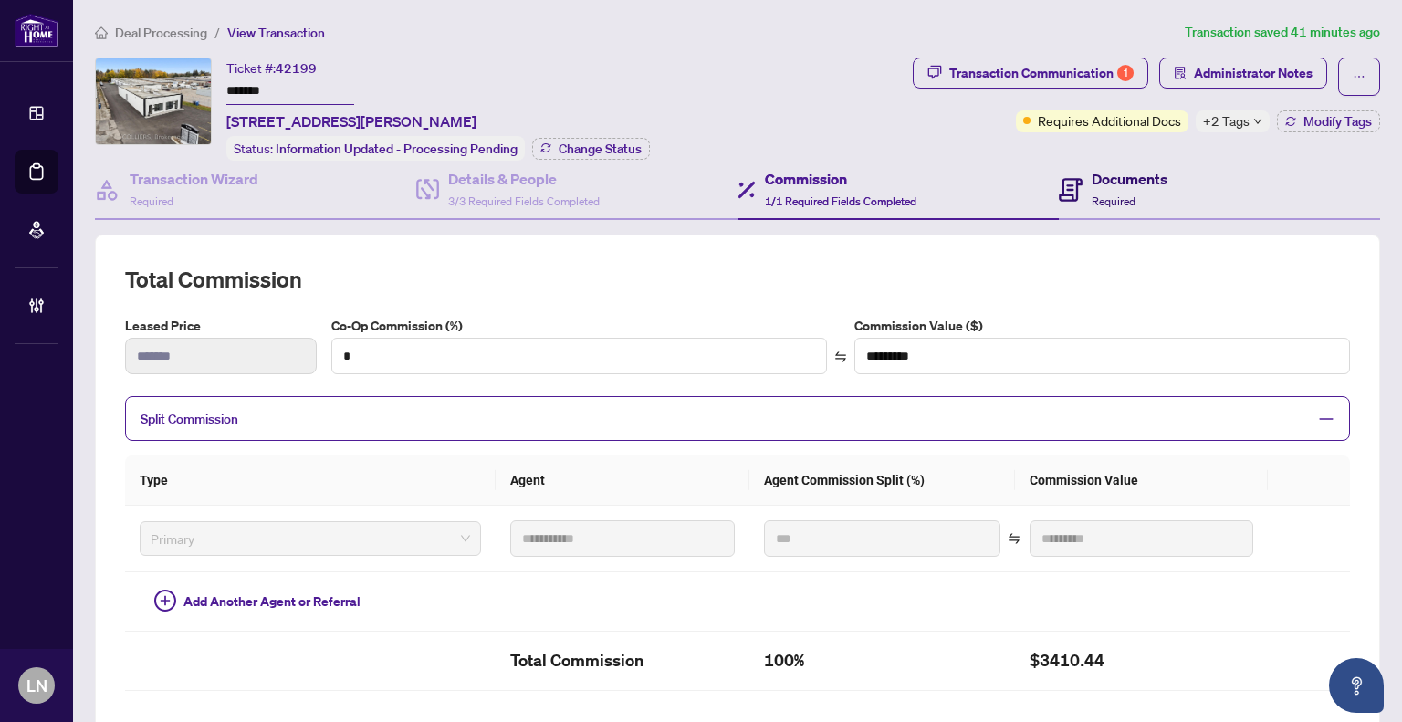
click at [1104, 178] on h4 "Documents" at bounding box center [1130, 179] width 76 height 22
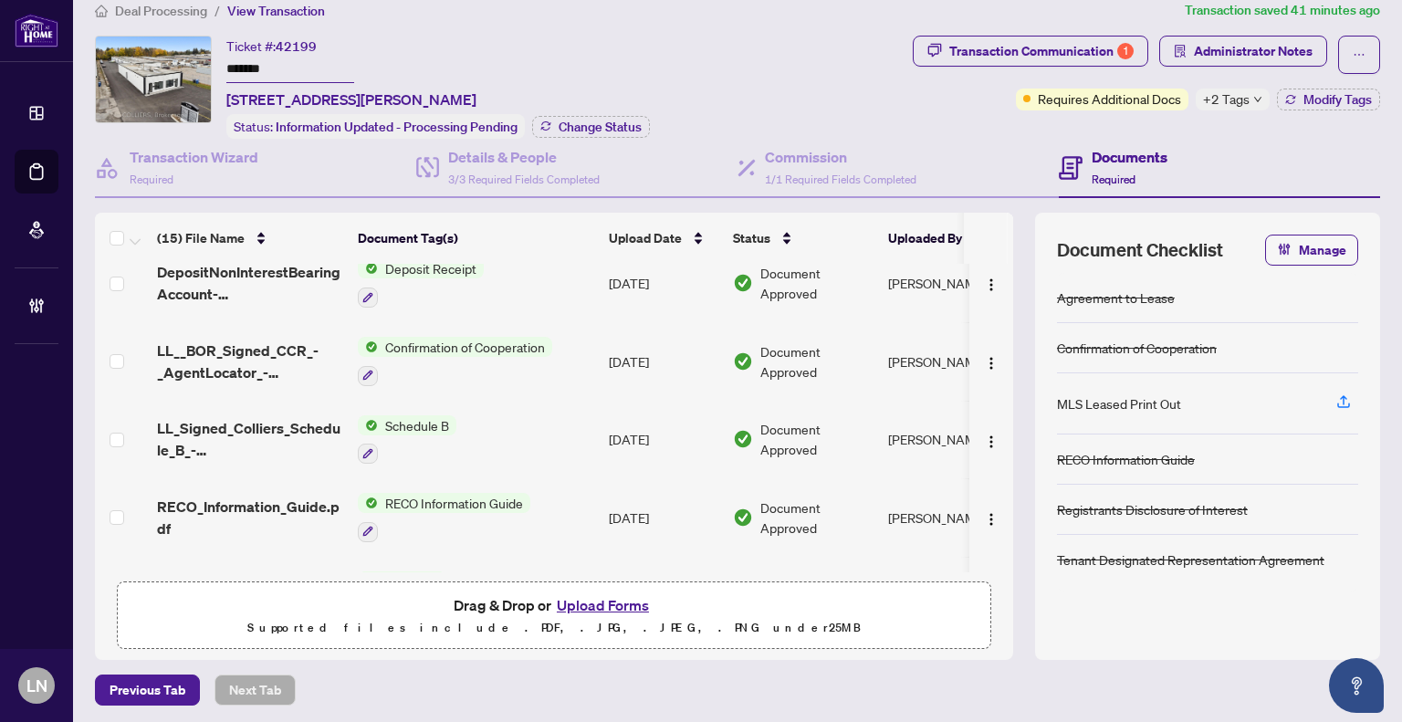
scroll to position [851, 0]
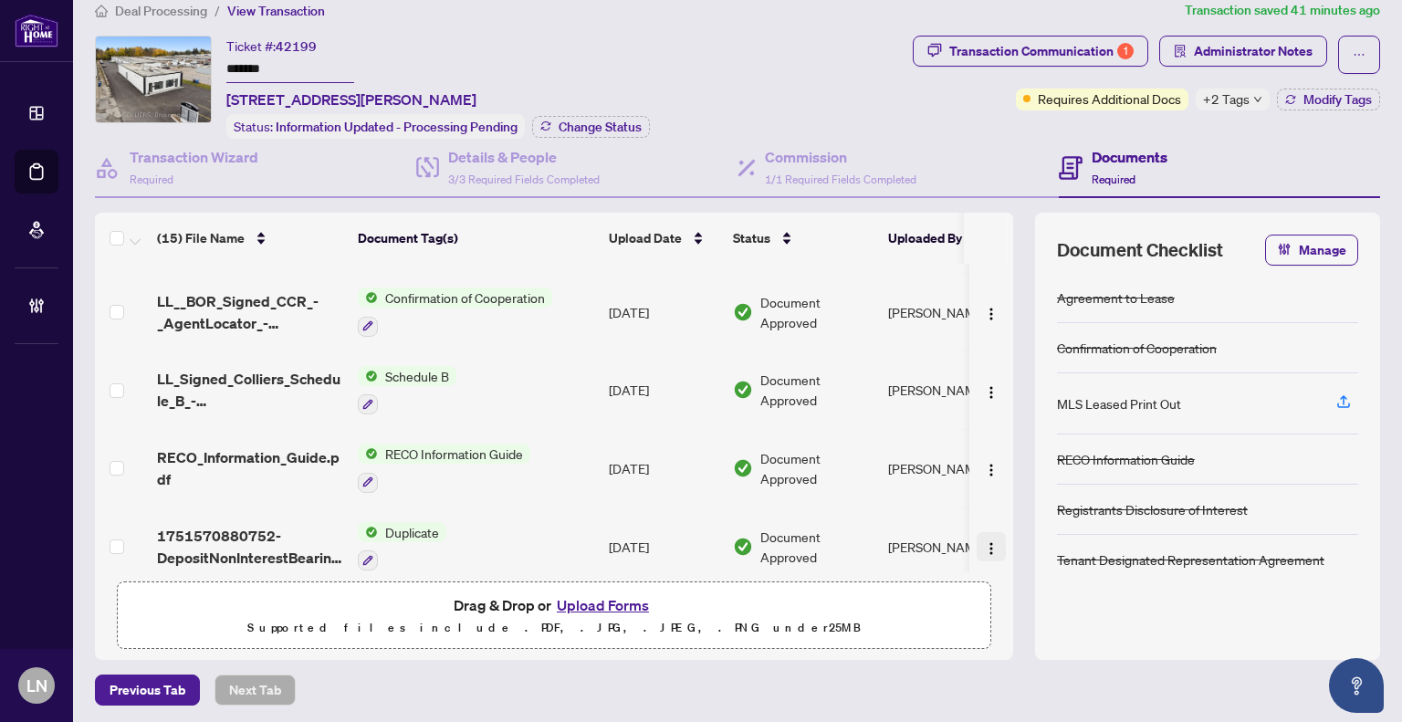
click at [984, 541] on img "button" at bounding box center [991, 548] width 15 height 15
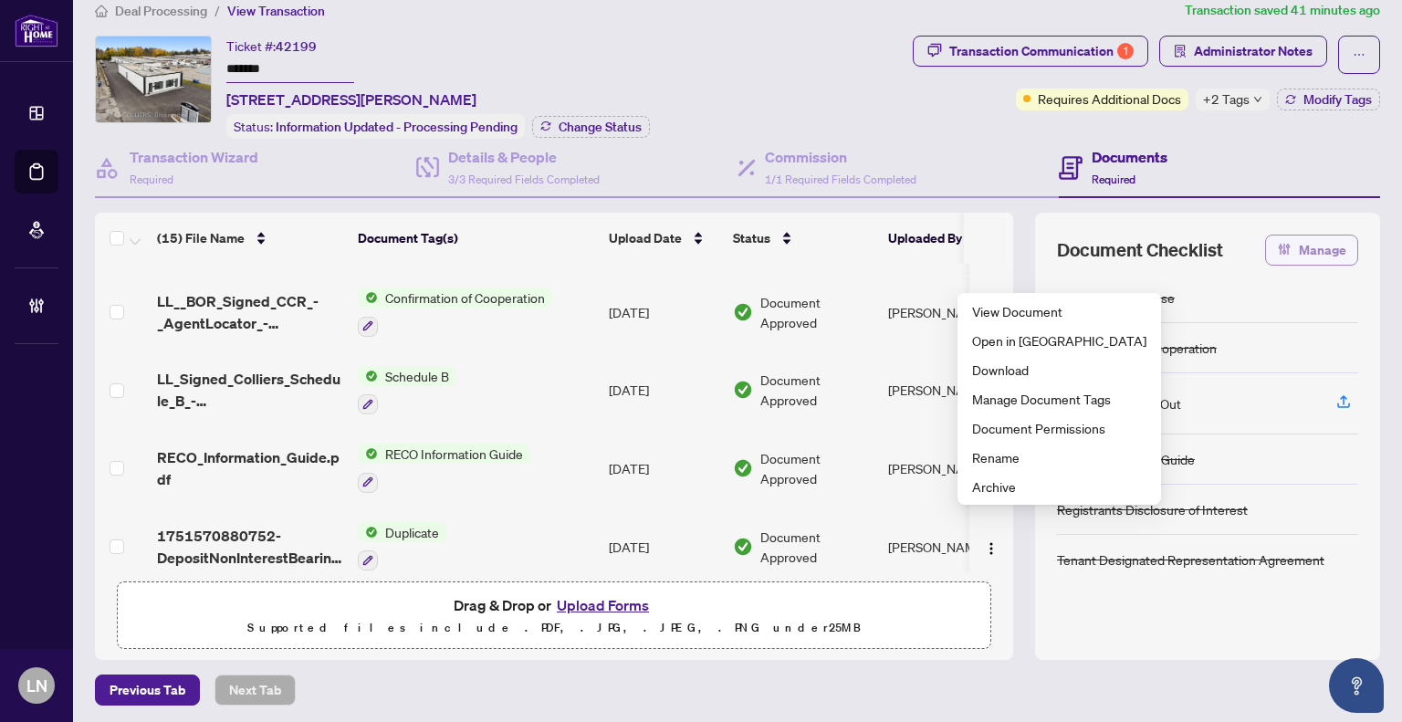
click at [1307, 239] on span "Manage" at bounding box center [1322, 249] width 47 height 29
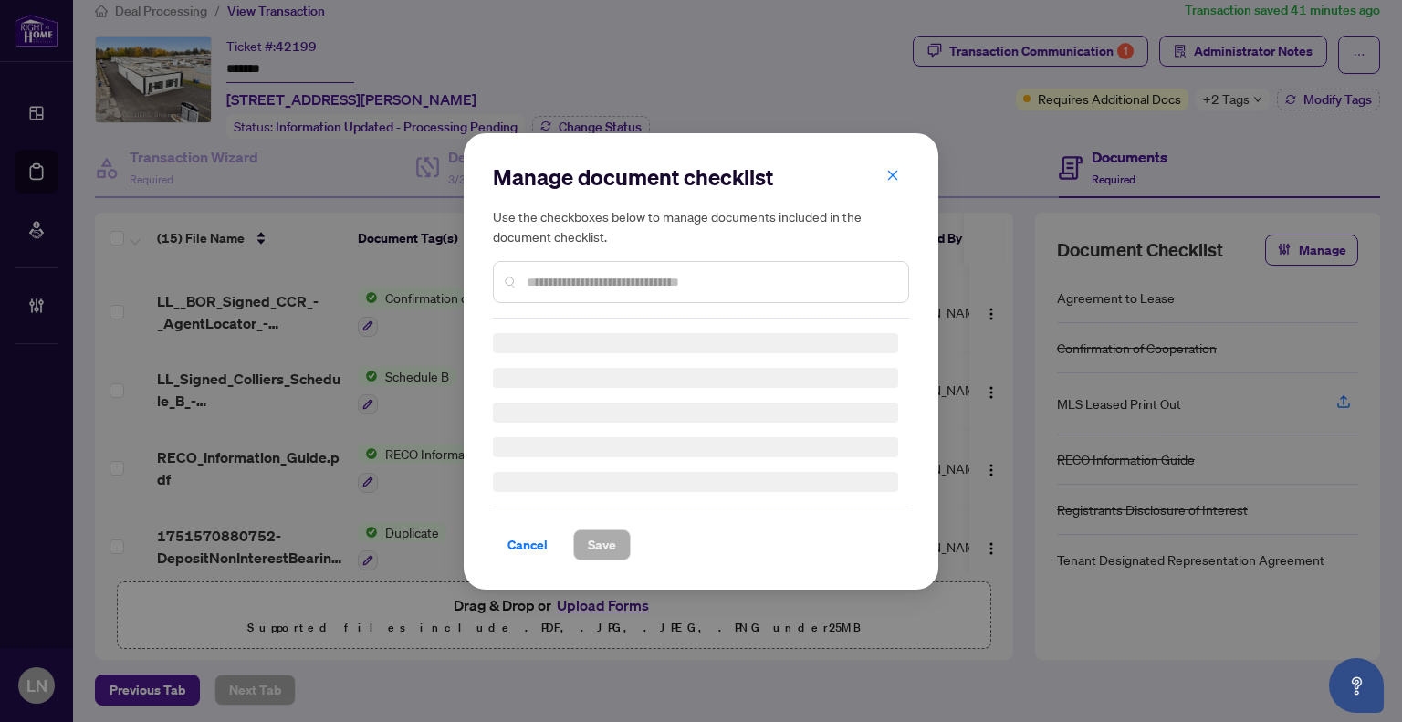
click at [890, 174] on icon "close" at bounding box center [892, 175] width 13 height 13
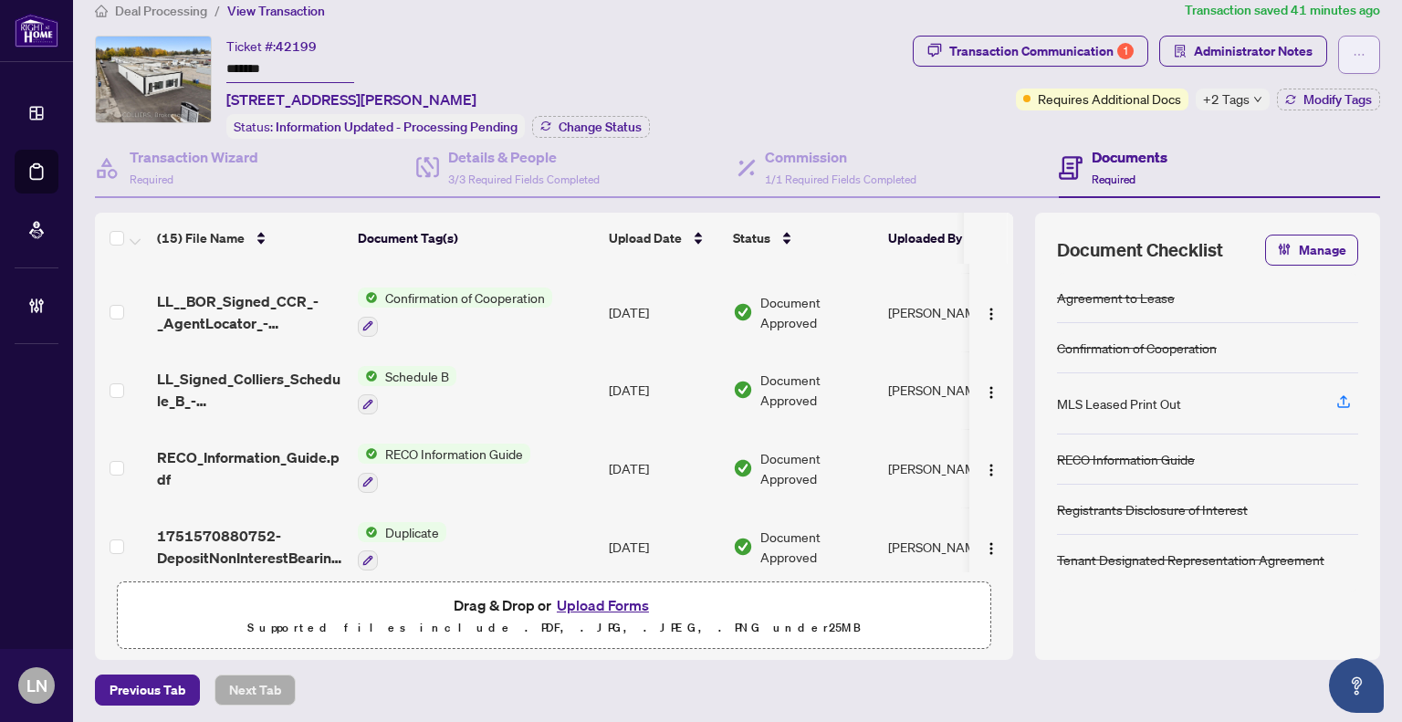
click at [1353, 65] on span "button" at bounding box center [1359, 54] width 13 height 29
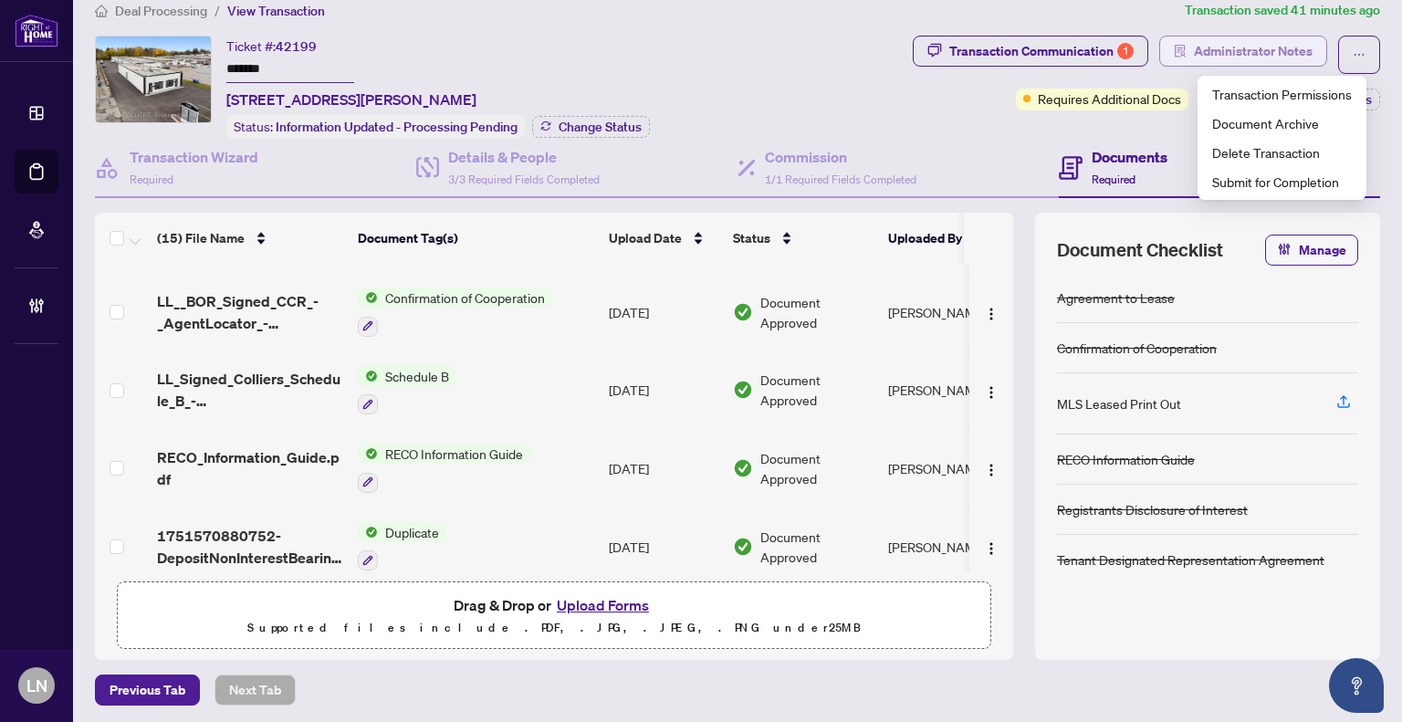
click at [1223, 56] on span "Administrator Notes" at bounding box center [1253, 51] width 119 height 29
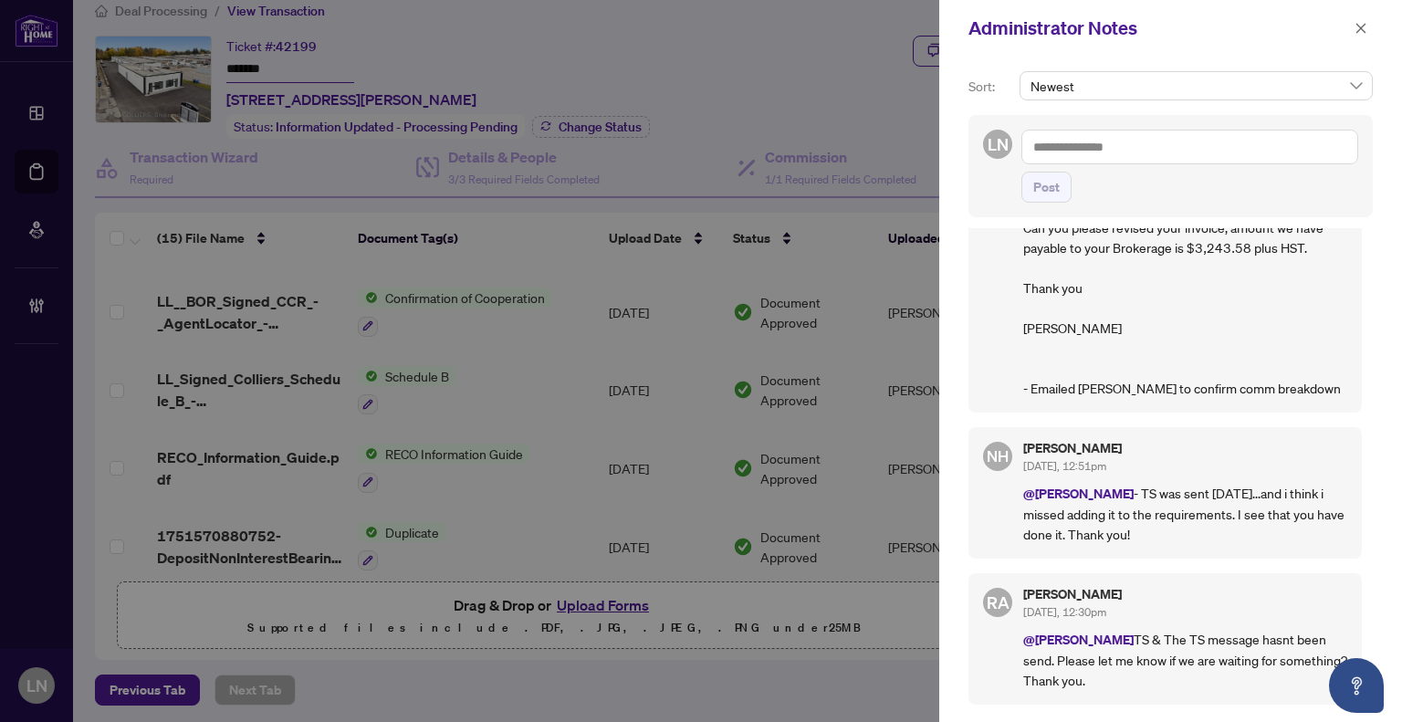
scroll to position [1178, 0]
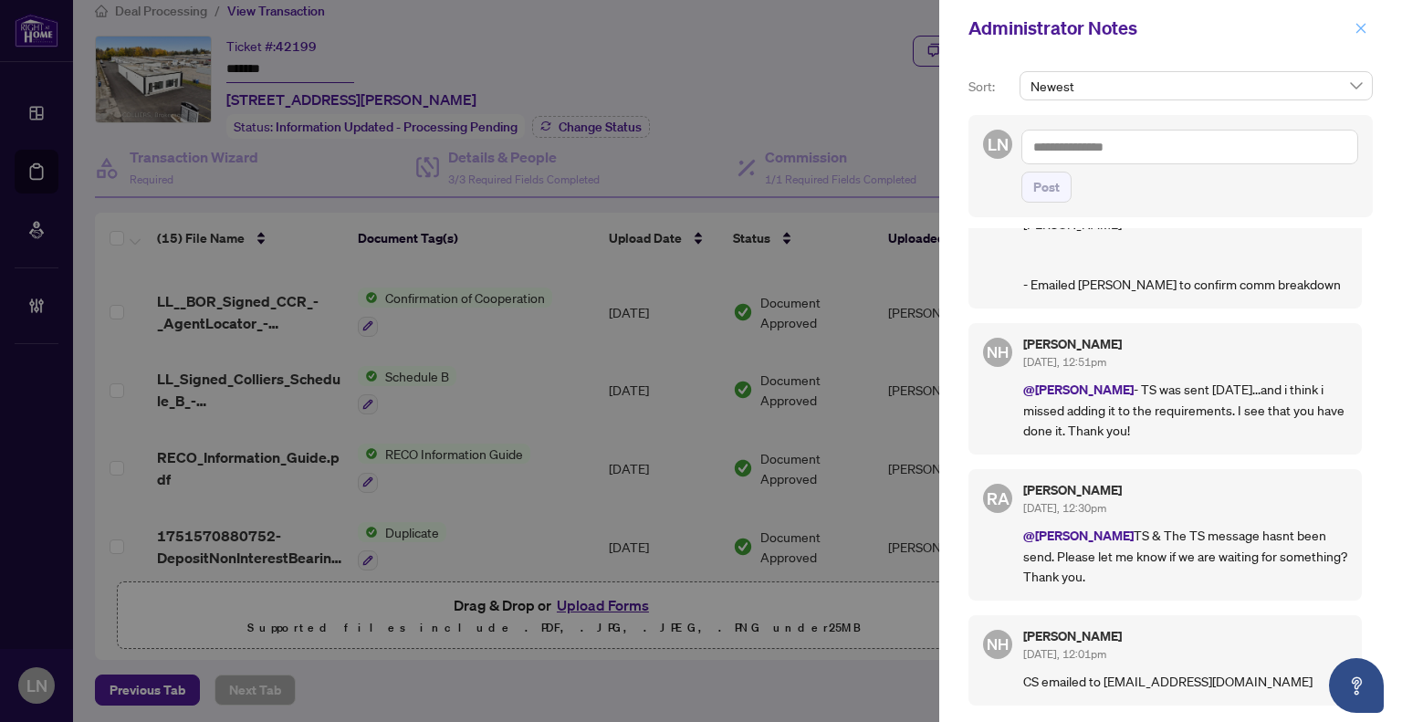
click at [1369, 28] on button "button" at bounding box center [1361, 28] width 24 height 22
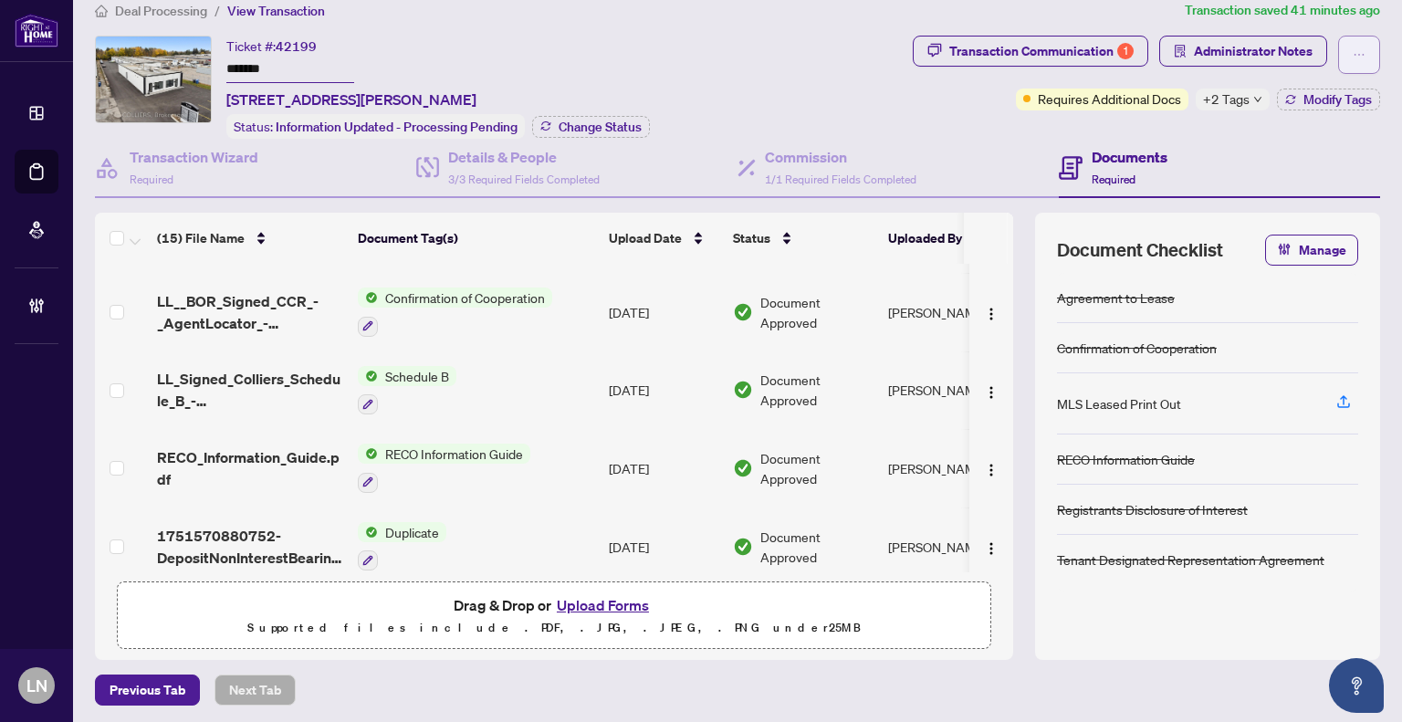
click at [1353, 48] on icon "ellipsis" at bounding box center [1359, 54] width 13 height 13
click at [880, 90] on div "Ticket #: 42199 ******* 9-1244 Speers Rd, Oakville, Ontario L6L 2X4, Canada Sta…" at bounding box center [500, 87] width 811 height 103
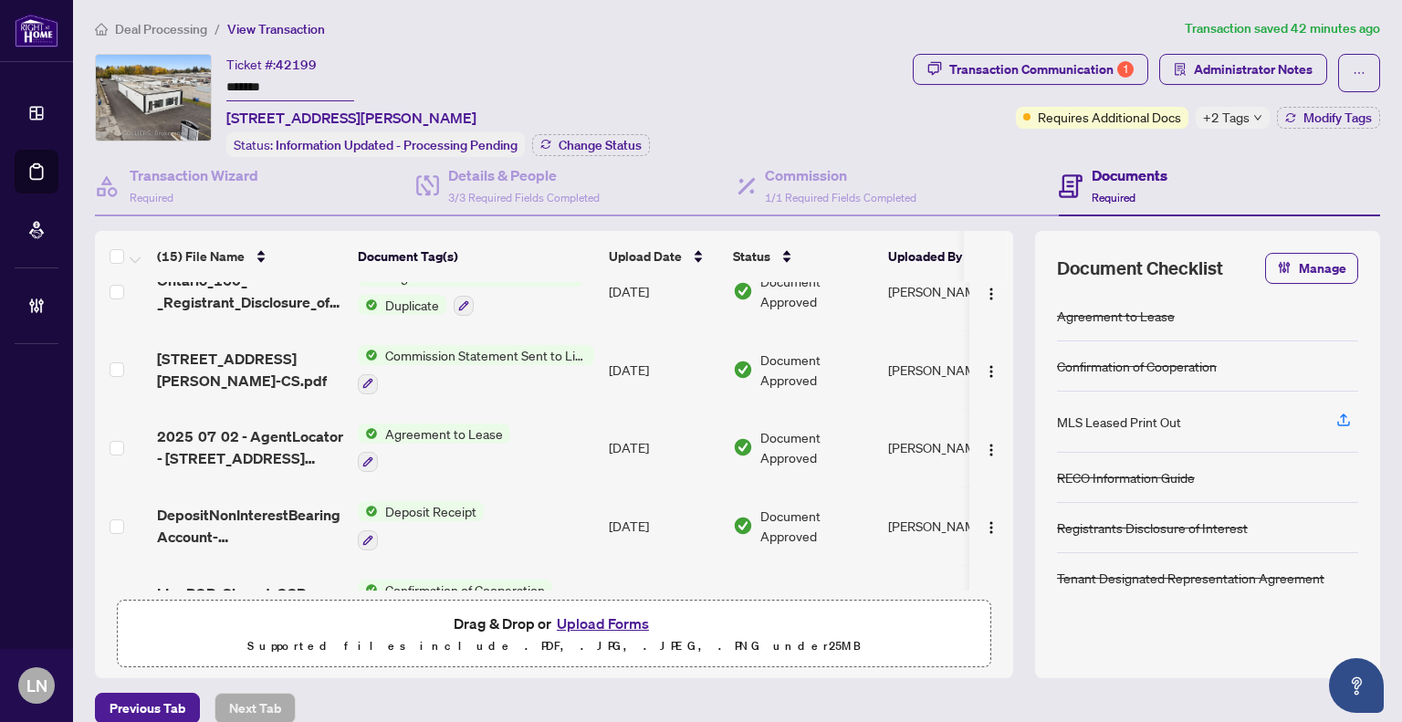
scroll to position [0, 0]
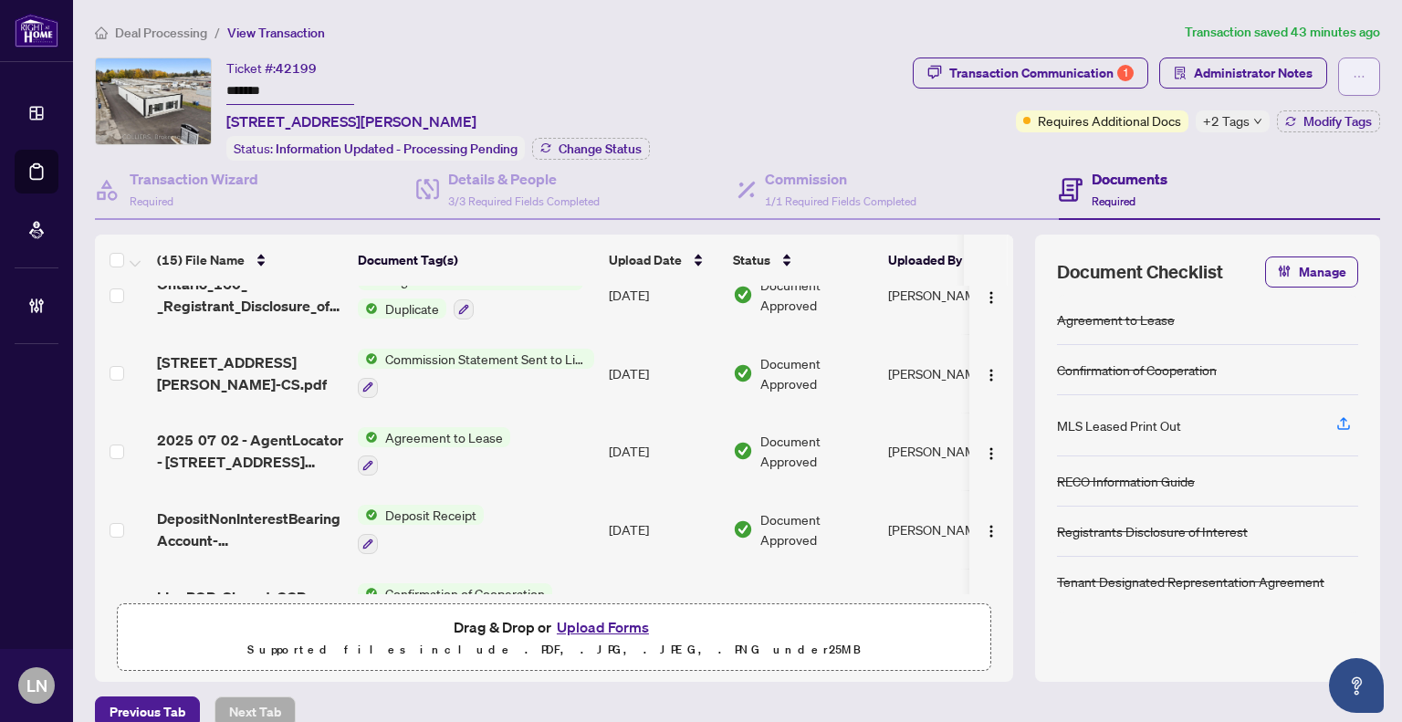
click at [1353, 84] on span "button" at bounding box center [1359, 76] width 13 height 29
click at [1278, 277] on span "button" at bounding box center [1284, 271] width 15 height 29
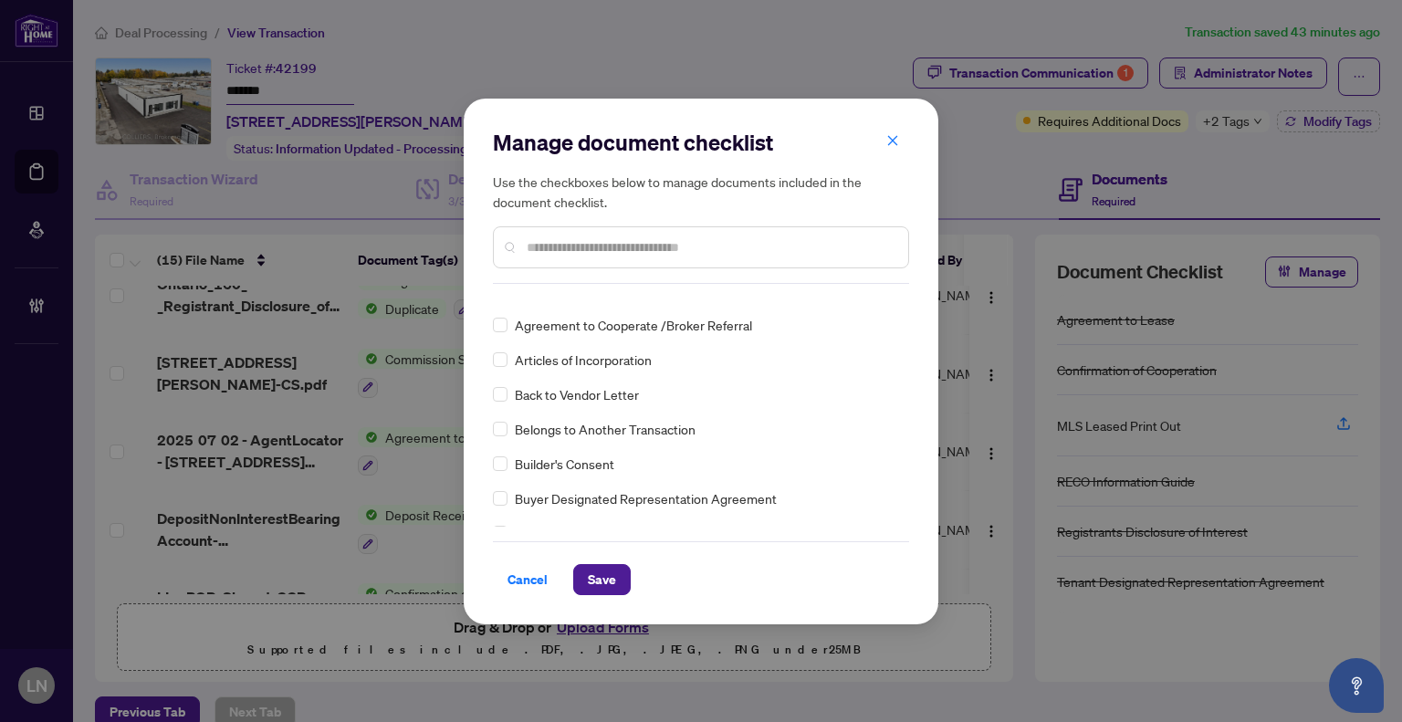
scroll to position [730, 0]
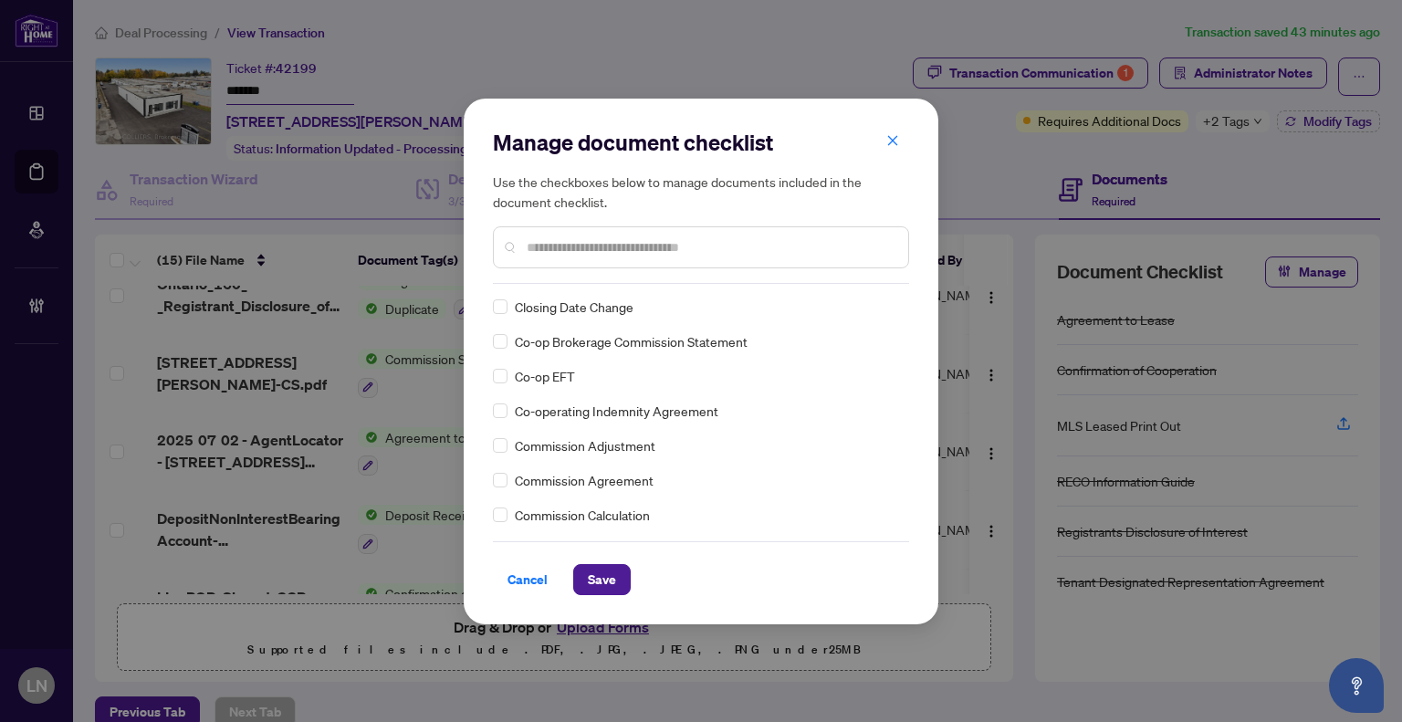
drag, startPoint x: 876, startPoint y: 136, endPoint x: 887, endPoint y: 136, distance: 11.0
click at [880, 136] on button "button" at bounding box center [892, 141] width 37 height 31
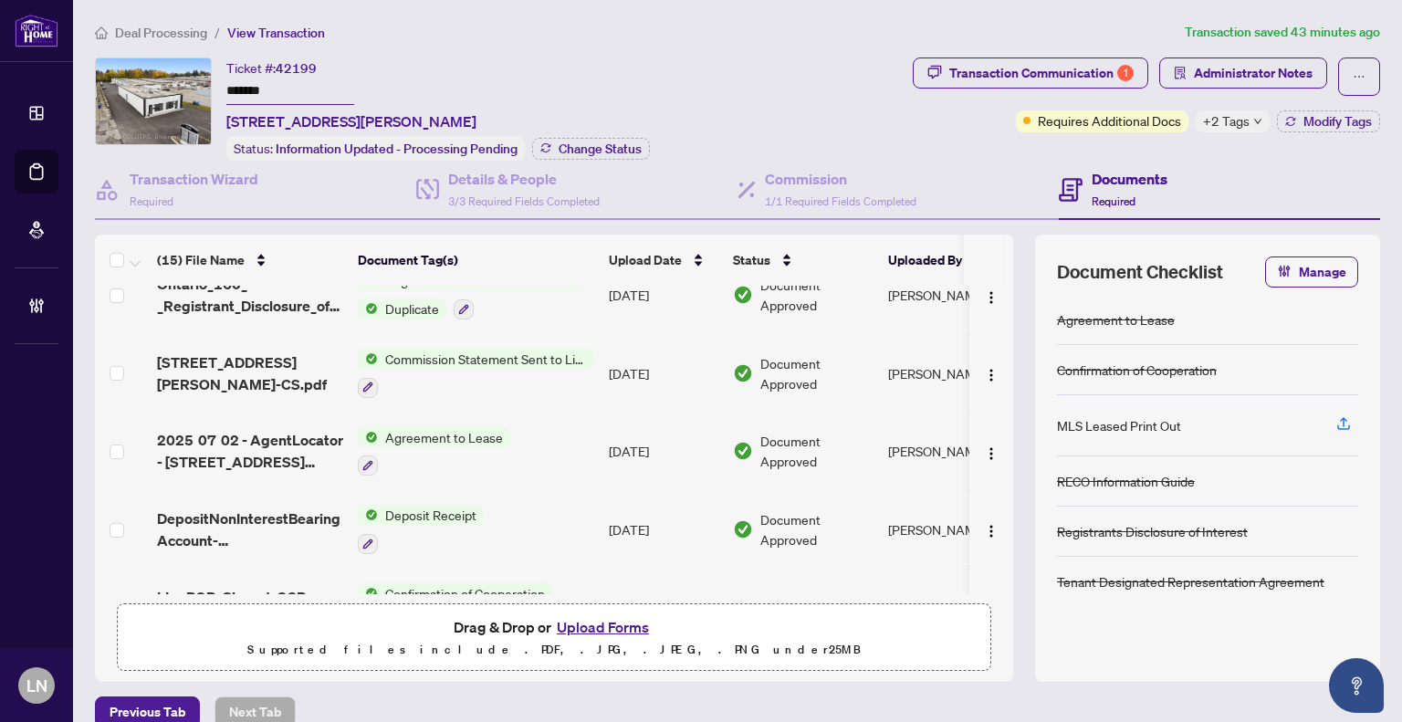
click at [895, 141] on body "Dashboard Deal Processing Mortgage Referrals Brokerage Management LN Loretta Ng…" at bounding box center [701, 361] width 1402 height 722
click at [1358, 76] on button "button" at bounding box center [1359, 77] width 42 height 38
click at [796, 39] on ol "Deal Processing / View Transaction" at bounding box center [636, 32] width 1083 height 21
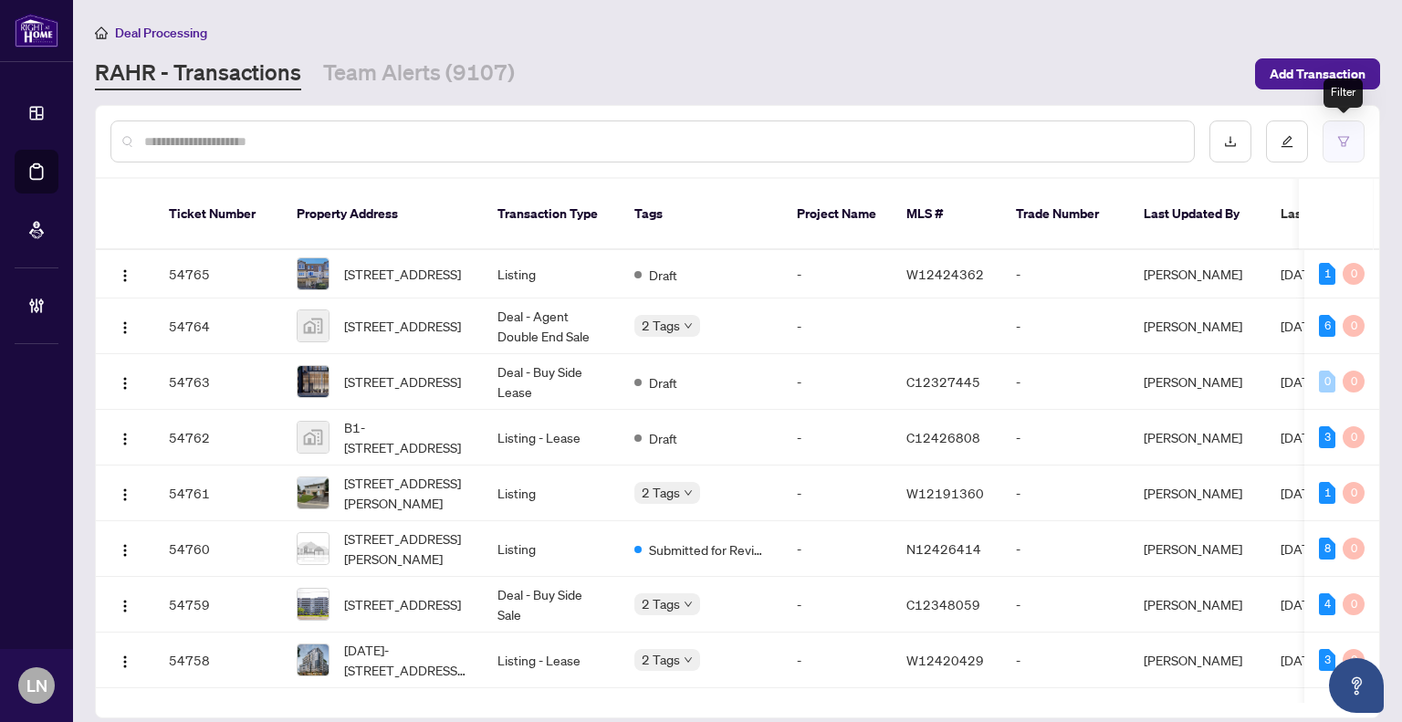
click at [1358, 133] on button "button" at bounding box center [1344, 141] width 42 height 42
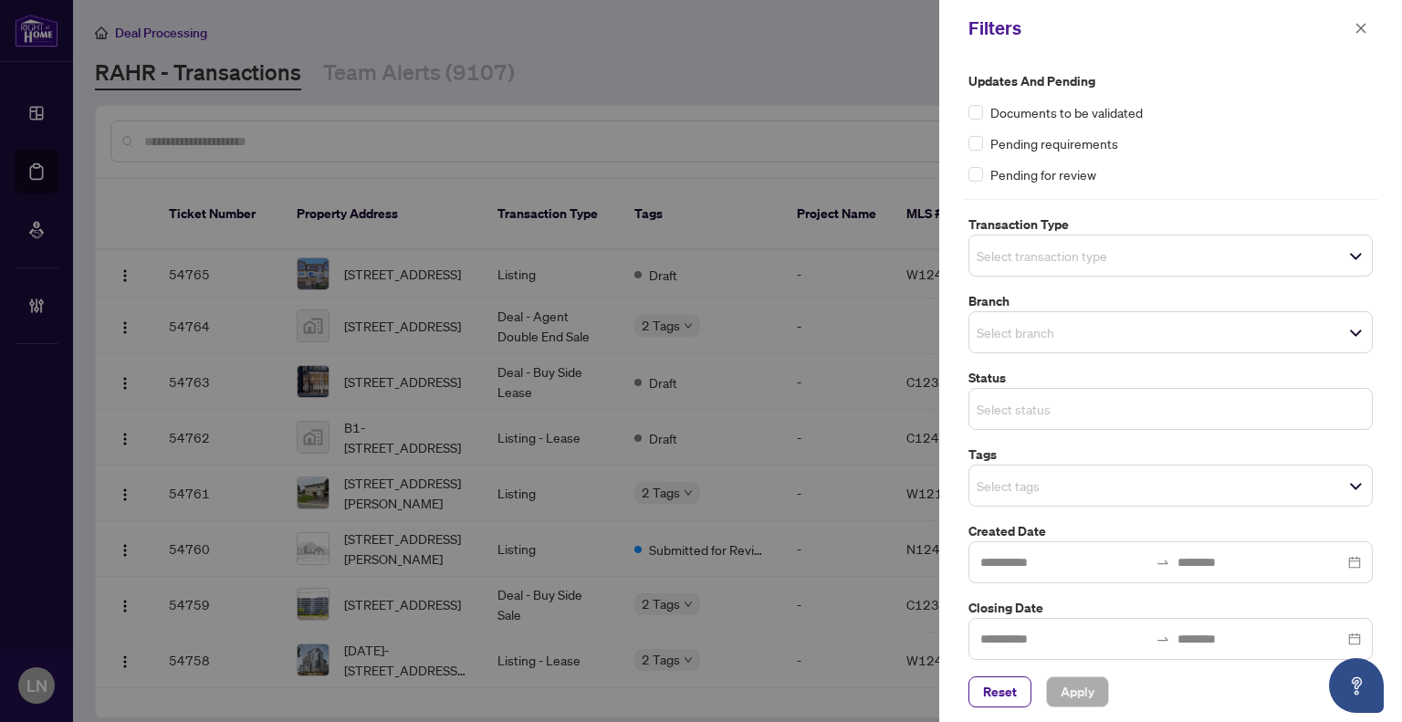
click at [1097, 400] on input "search" at bounding box center [1041, 409] width 128 height 22
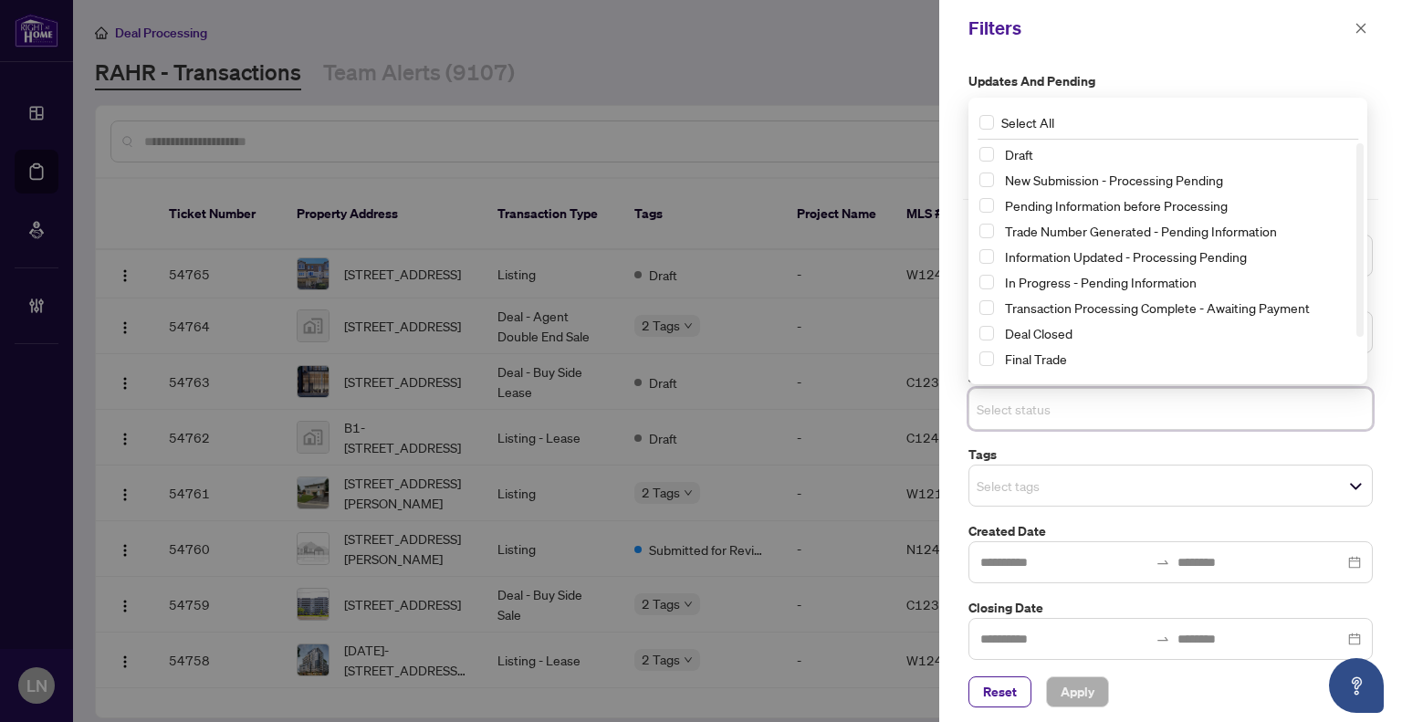
click at [1192, 74] on label "Updates and Pending" at bounding box center [1170, 81] width 404 height 20
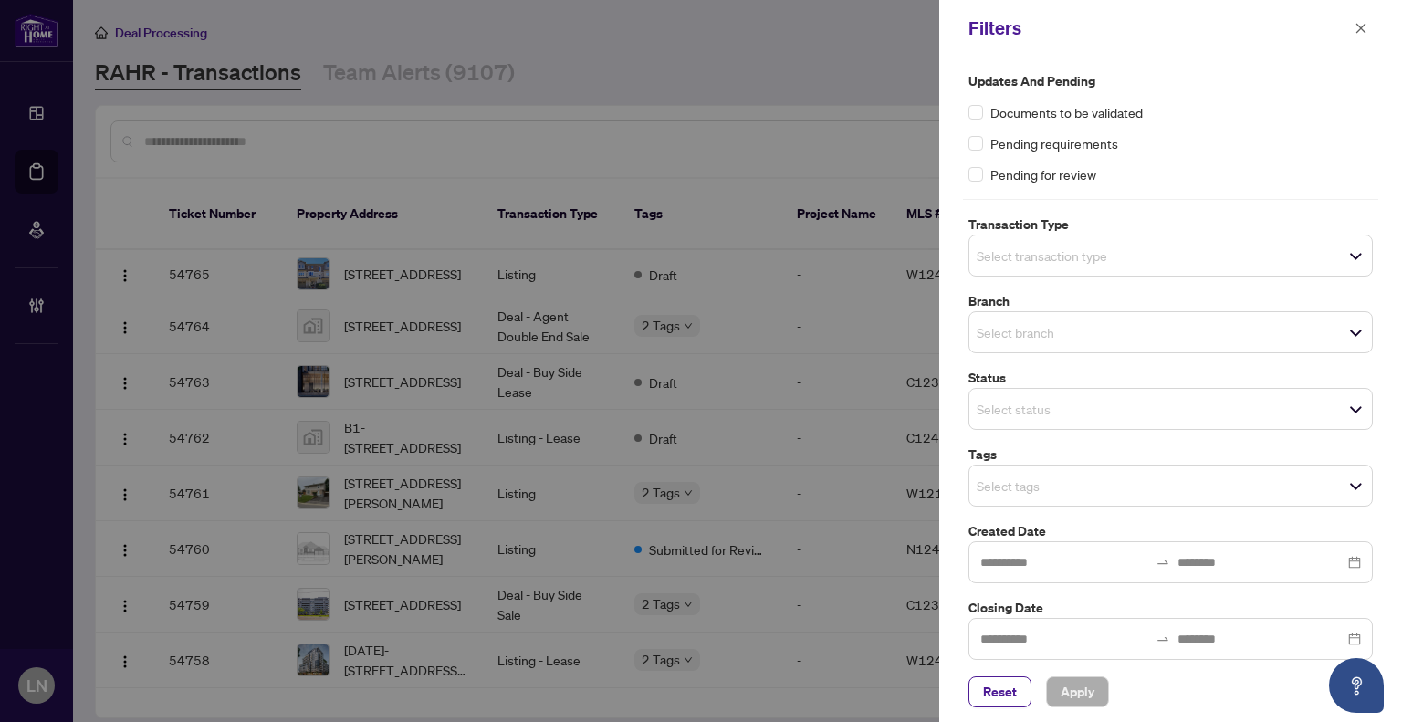
click at [1007, 404] on input "search" at bounding box center [1041, 409] width 128 height 22
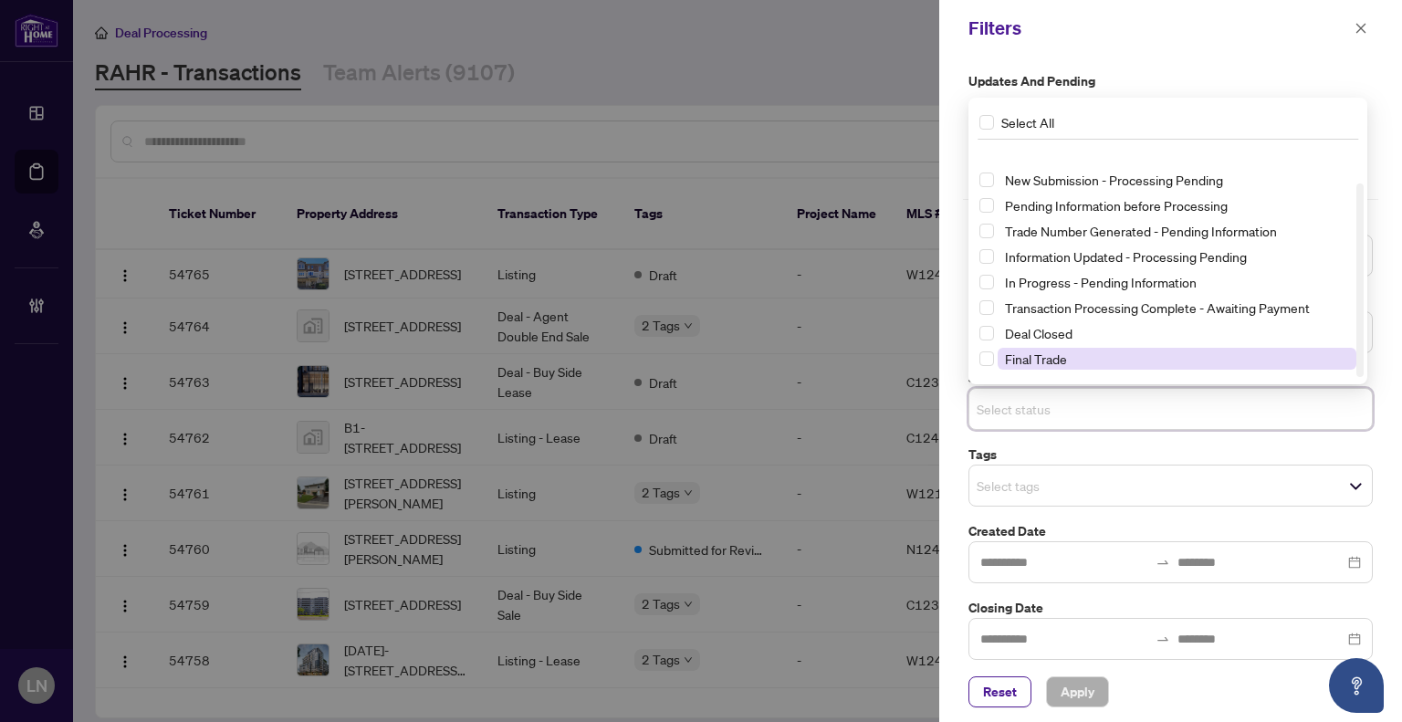
scroll to position [47, 0]
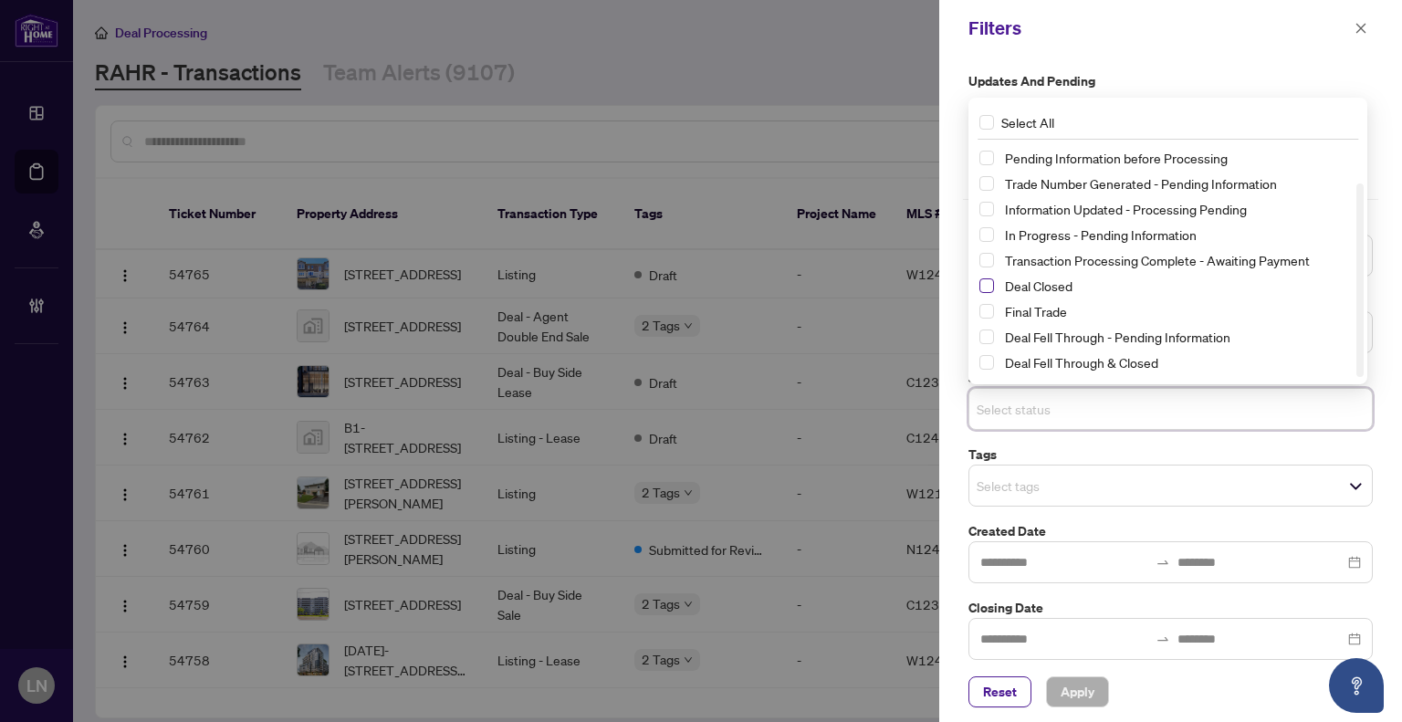
click at [990, 280] on span "Select Deal Closed" at bounding box center [986, 285] width 15 height 15
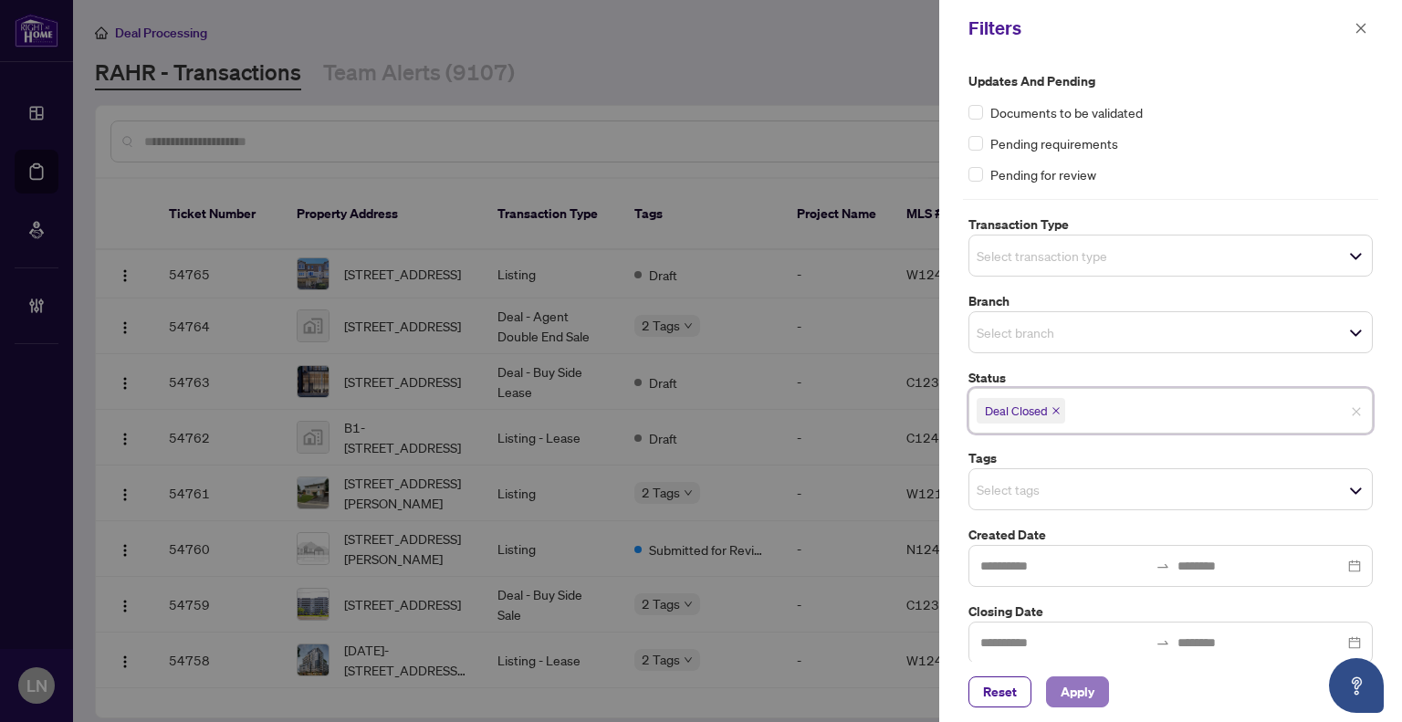
click at [1088, 699] on span "Apply" at bounding box center [1078, 691] width 34 height 29
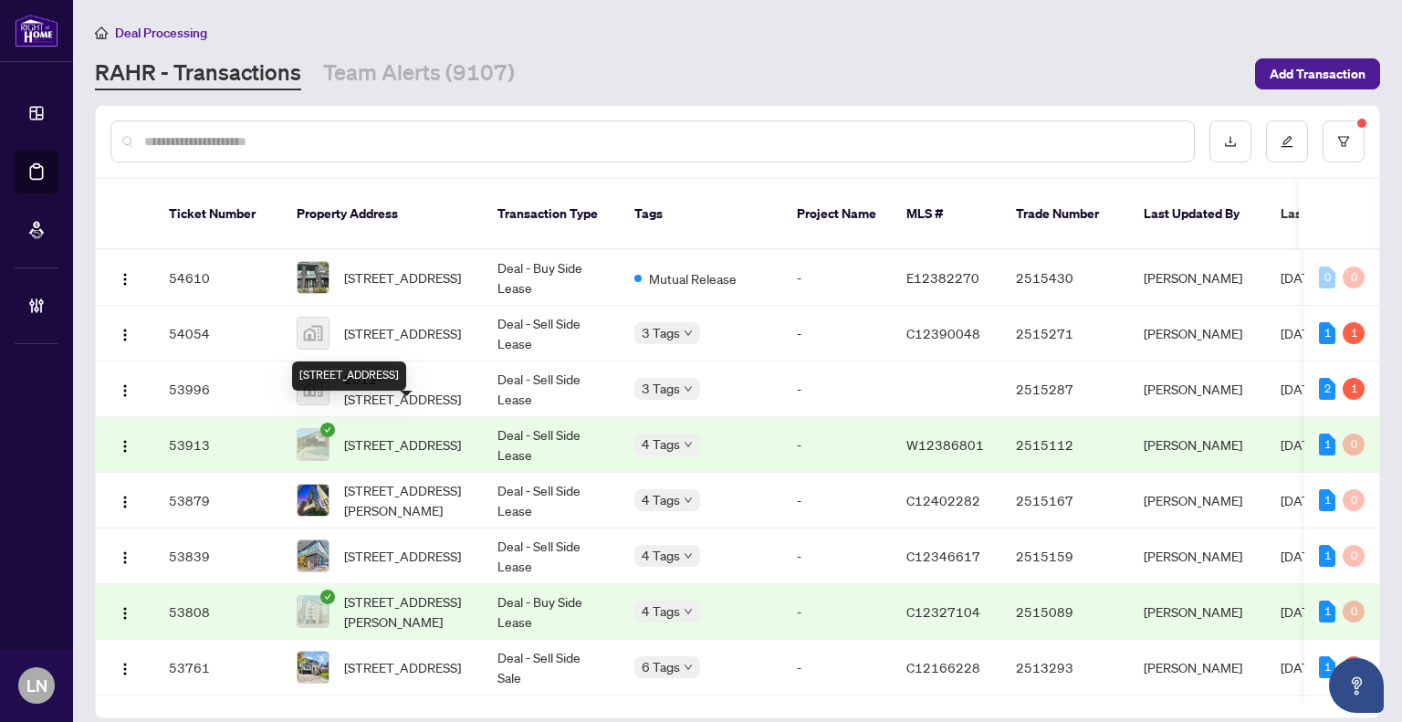
click at [398, 434] on span "52 Sedgebrook Cres, Toronto, Ontario M9B 2X4, Canada" at bounding box center [402, 444] width 117 height 20
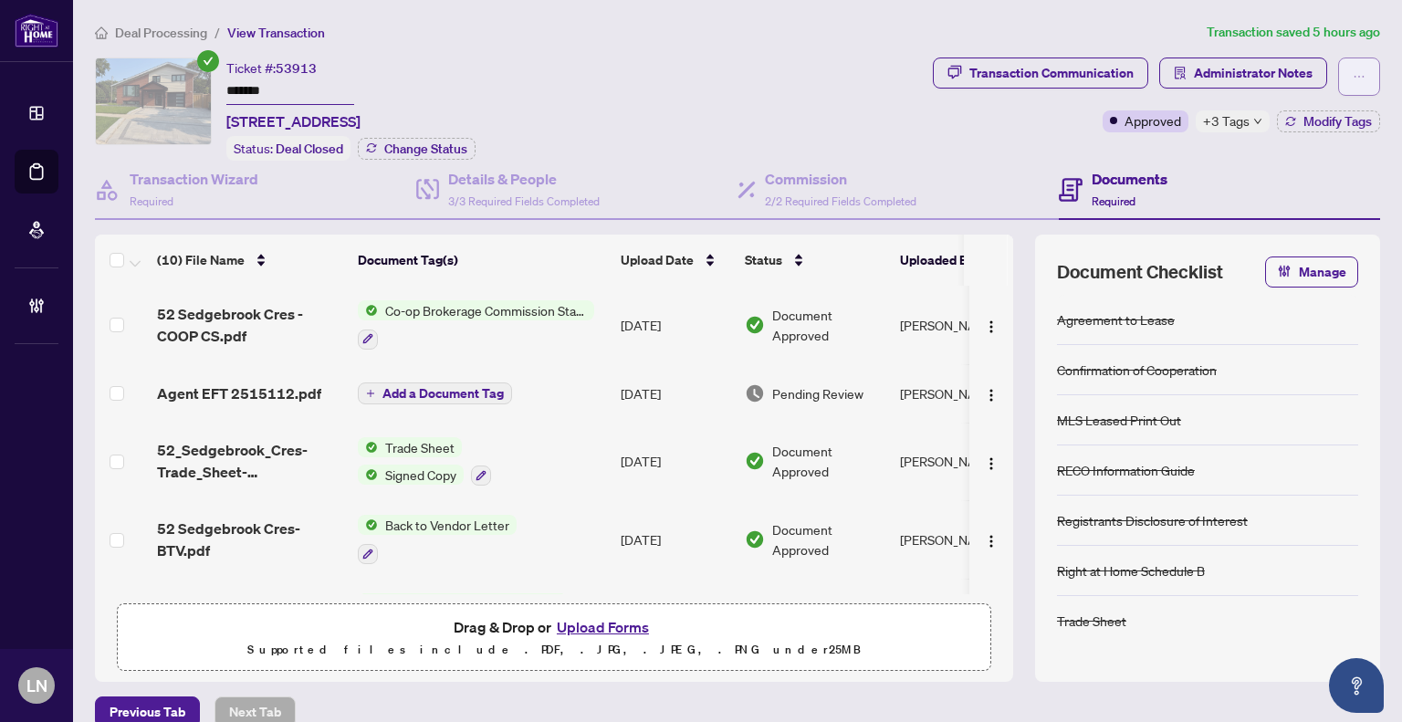
click at [1353, 85] on span "button" at bounding box center [1359, 76] width 13 height 29
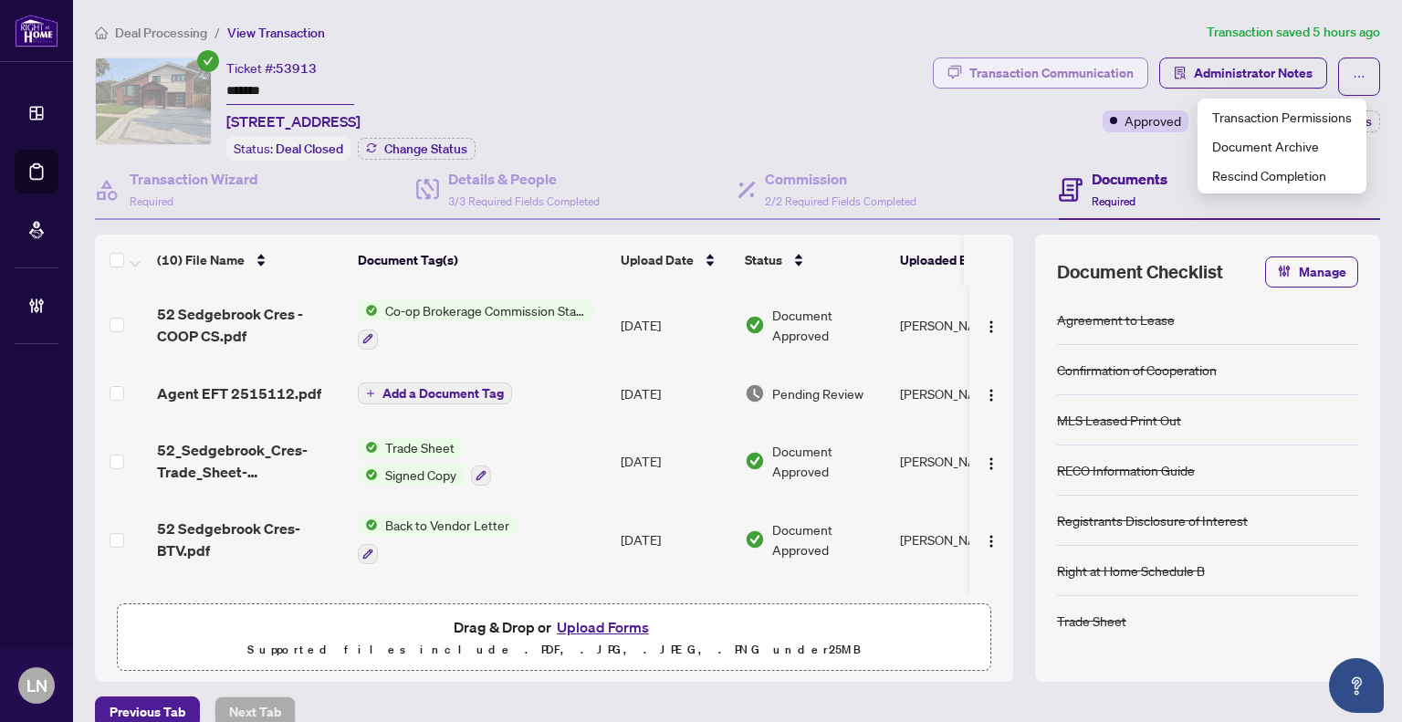
click at [1064, 76] on div "Transaction Communication" at bounding box center [1051, 72] width 164 height 29
type textarea "**********"
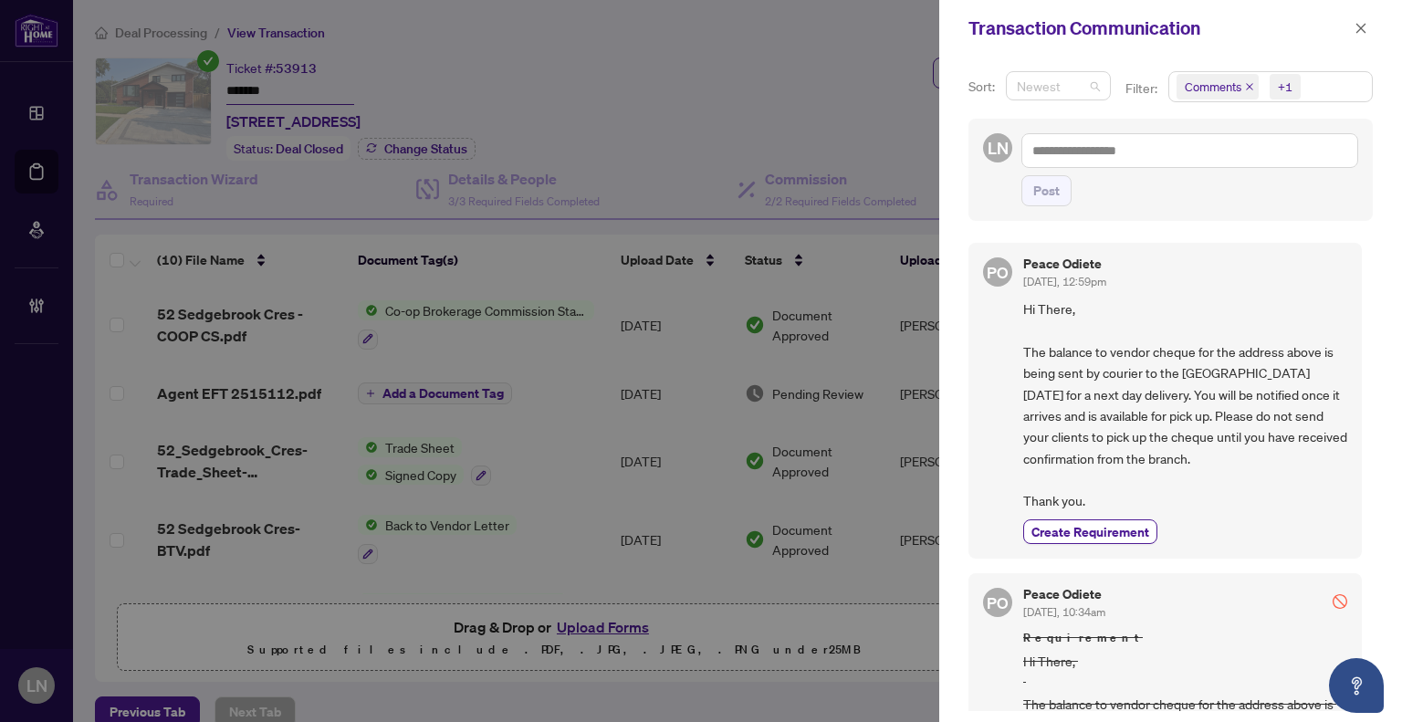
click at [1087, 87] on span "Newest" at bounding box center [1058, 85] width 83 height 27
click at [1099, 47] on div "Transaction Communication" at bounding box center [1170, 28] width 463 height 57
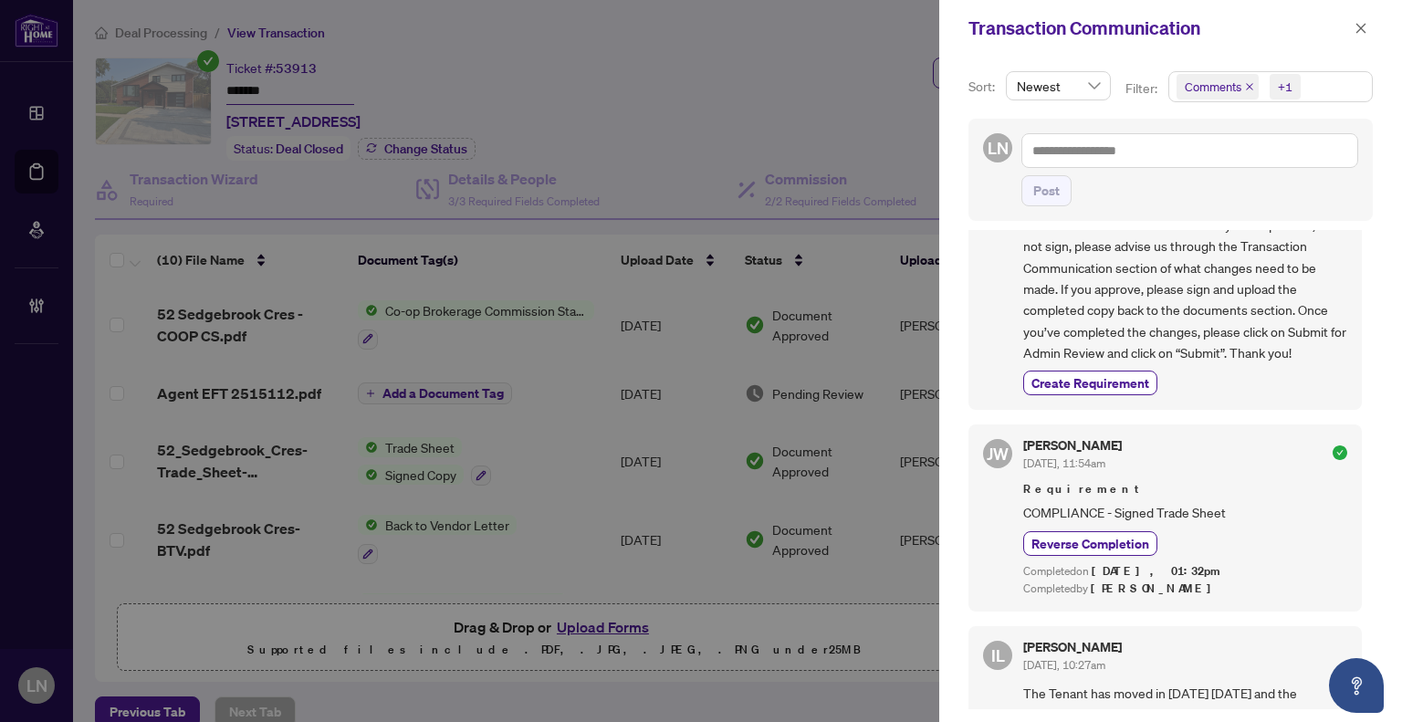
scroll to position [1357, 0]
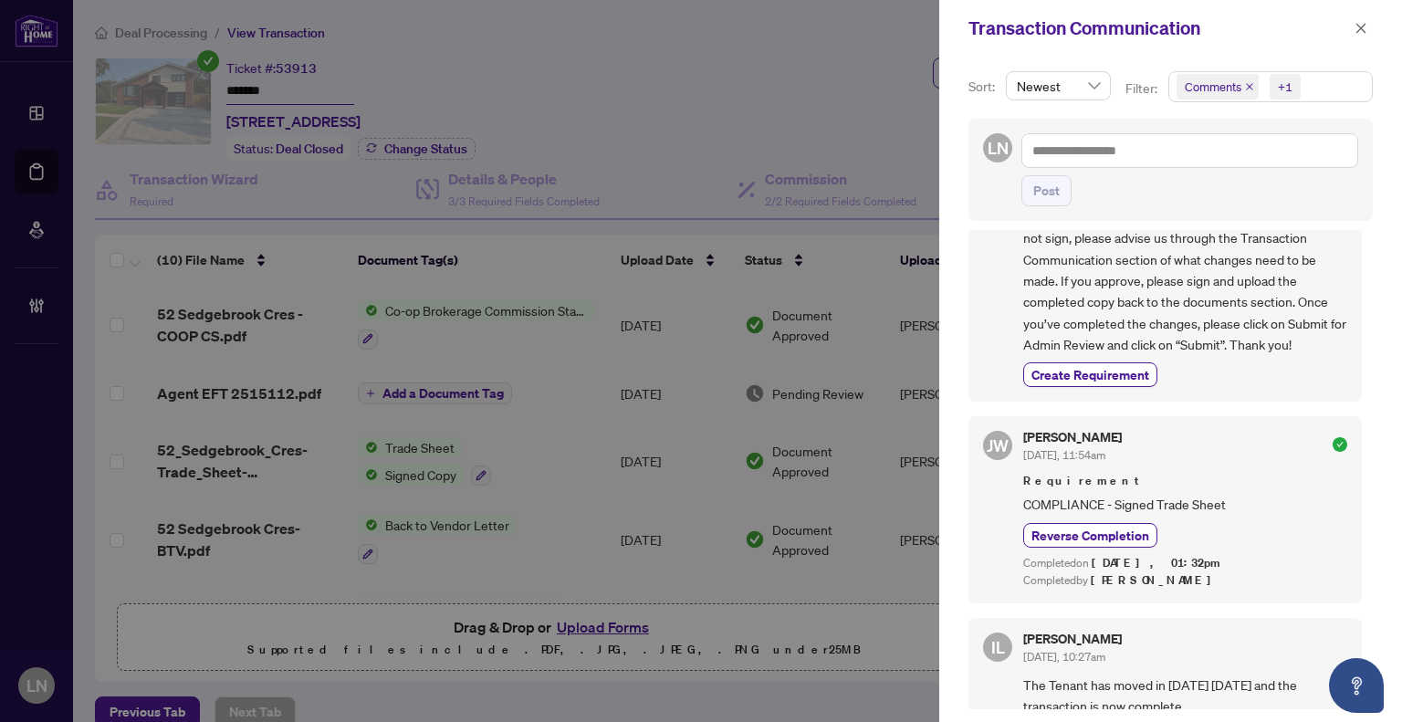
click at [1378, 25] on div "Transaction Communication" at bounding box center [1170, 28] width 463 height 57
click at [1352, 28] on button "button" at bounding box center [1361, 28] width 24 height 22
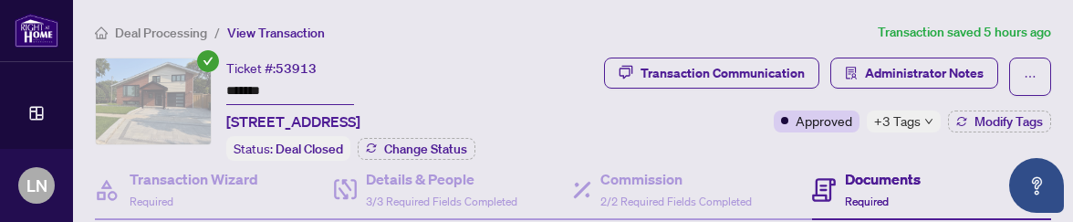
scroll to position [0, 0]
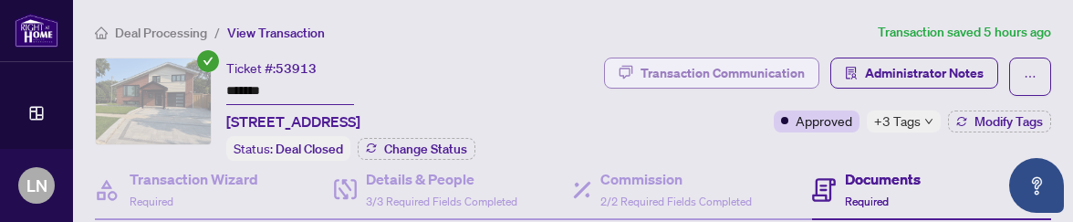
click at [801, 76] on div "Transaction Communication" at bounding box center [723, 72] width 164 height 29
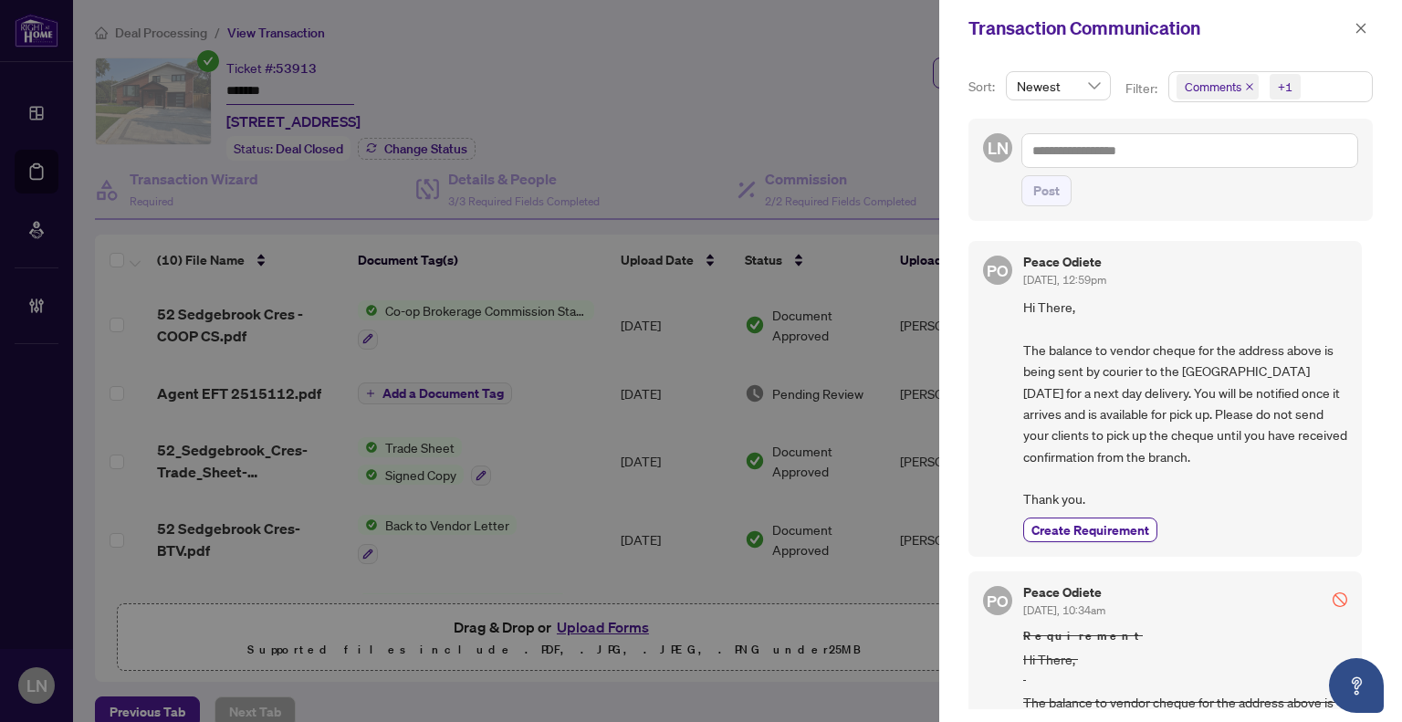
click at [1241, 86] on span "Comments" at bounding box center [1218, 87] width 82 height 26
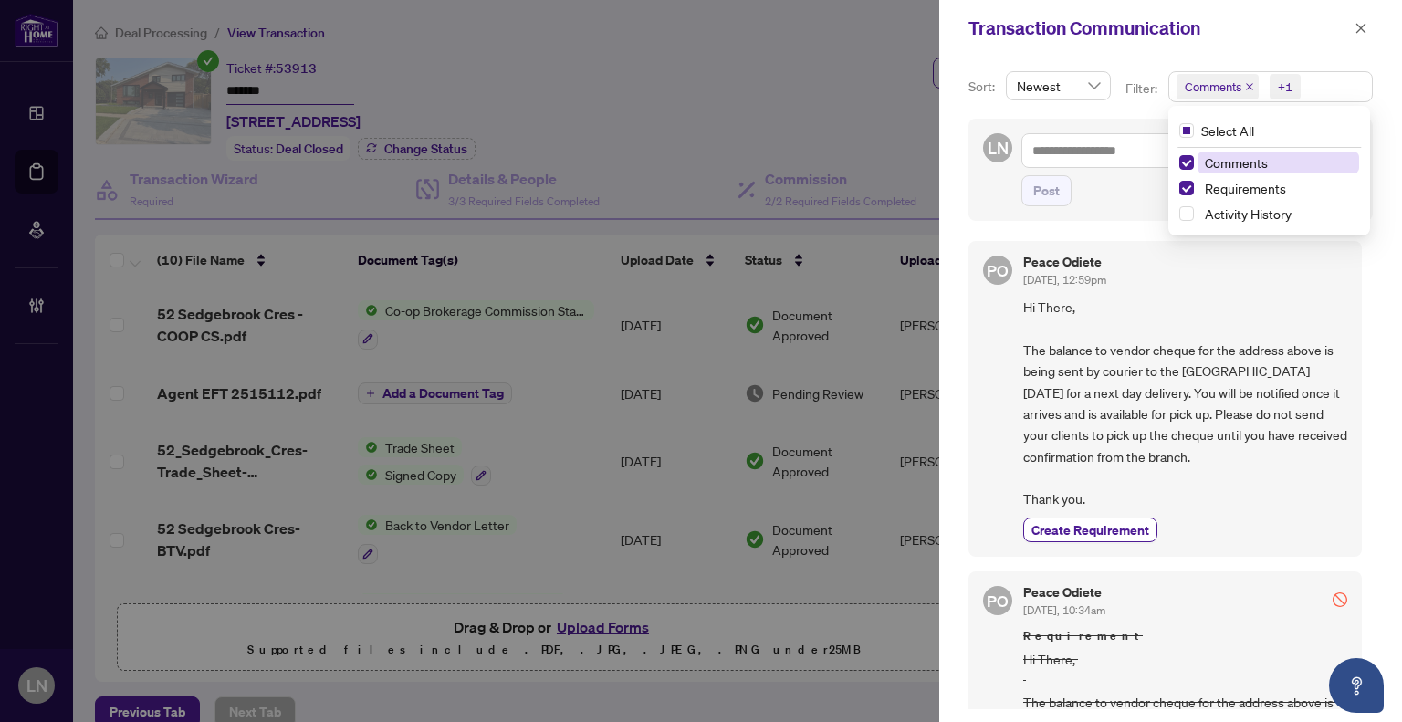
click at [1247, 86] on icon "close" at bounding box center [1249, 86] width 7 height 7
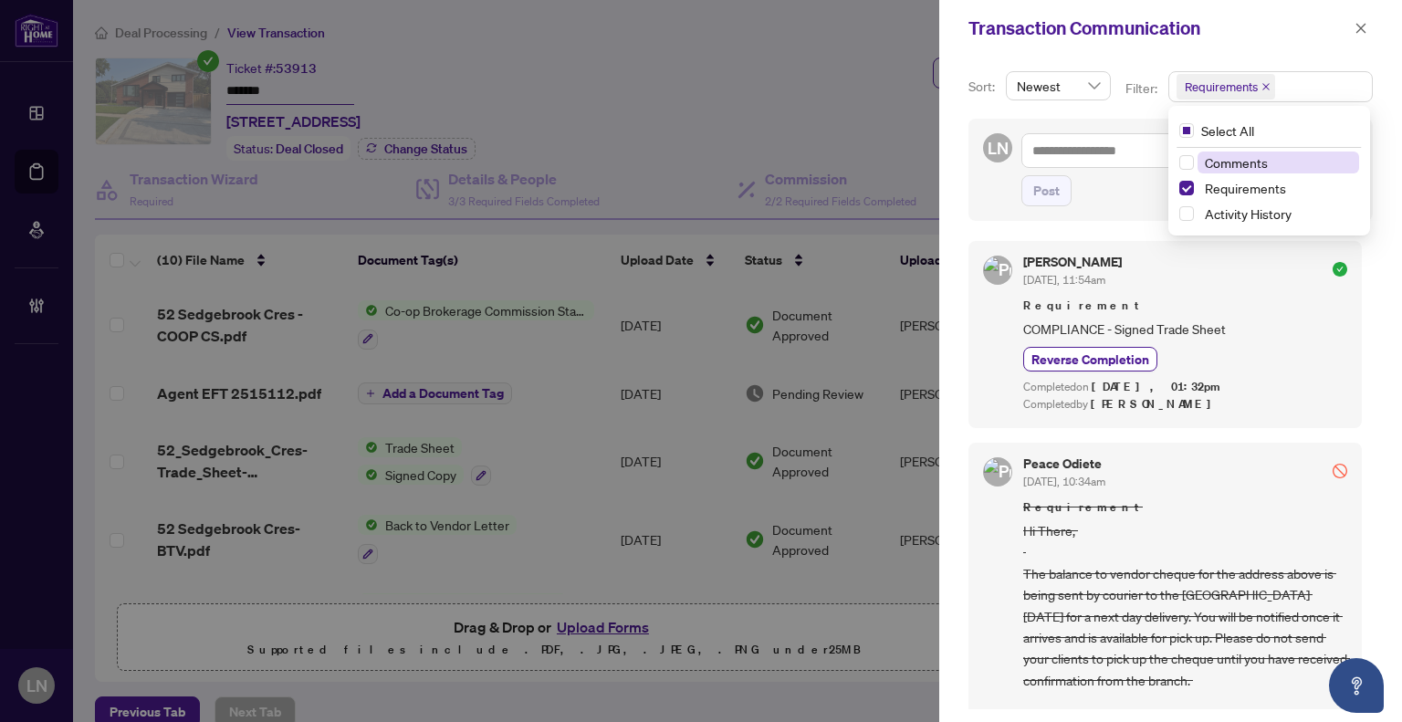
click at [1261, 85] on icon "close" at bounding box center [1265, 86] width 9 height 9
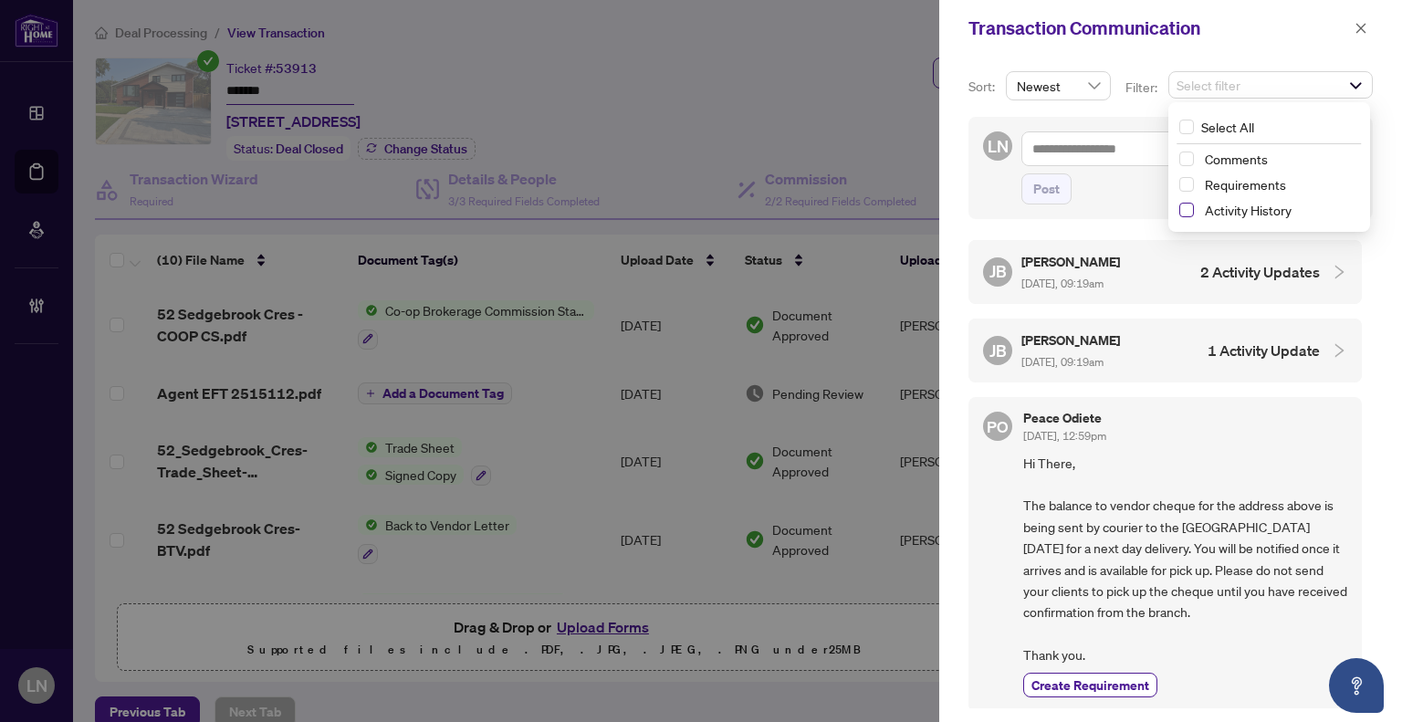
click at [1188, 208] on span "Select Activity History" at bounding box center [1186, 210] width 15 height 15
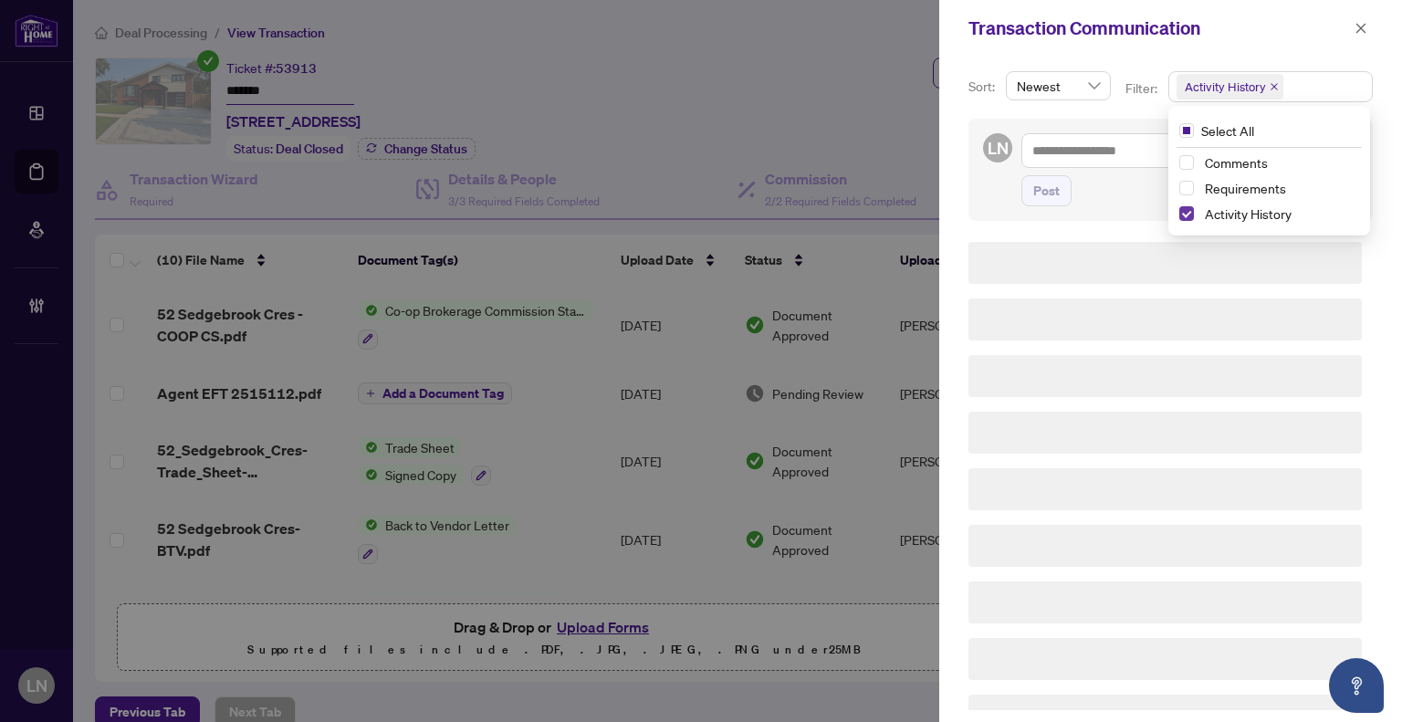
scroll to position [2, 0]
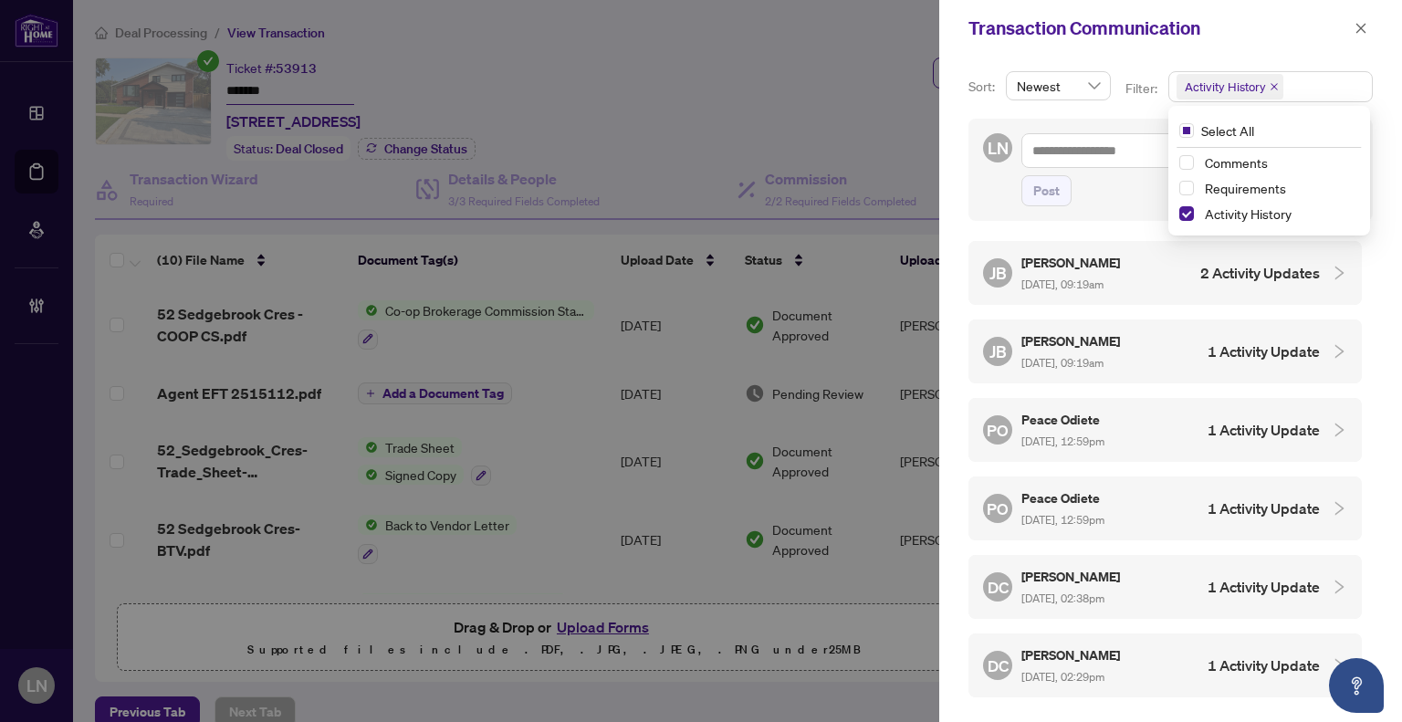
click at [1278, 47] on div "Transaction Communication" at bounding box center [1170, 28] width 463 height 57
click at [1082, 277] on span "Sep/25/2025, 09:19am" at bounding box center [1062, 284] width 82 height 14
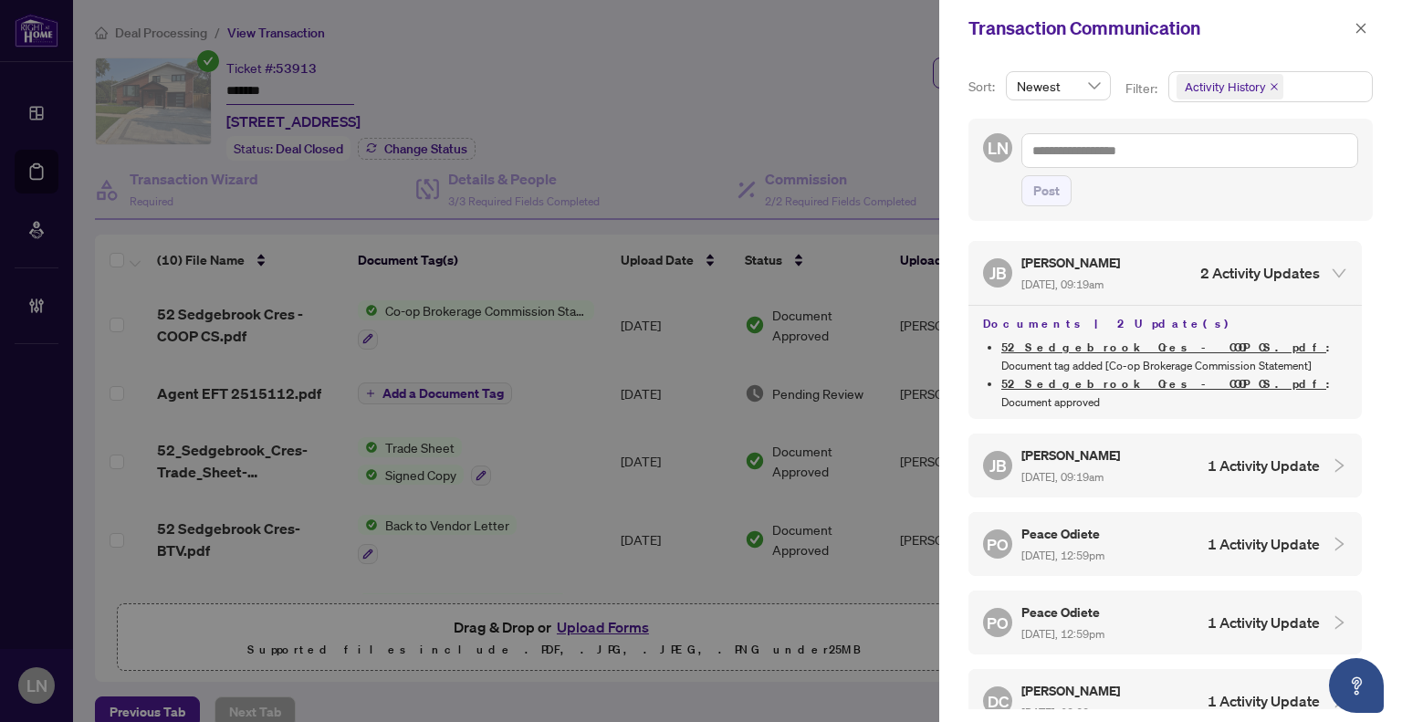
click at [1274, 89] on span "Activity History" at bounding box center [1230, 87] width 107 height 26
click at [1352, 31] on button "button" at bounding box center [1361, 28] width 24 height 22
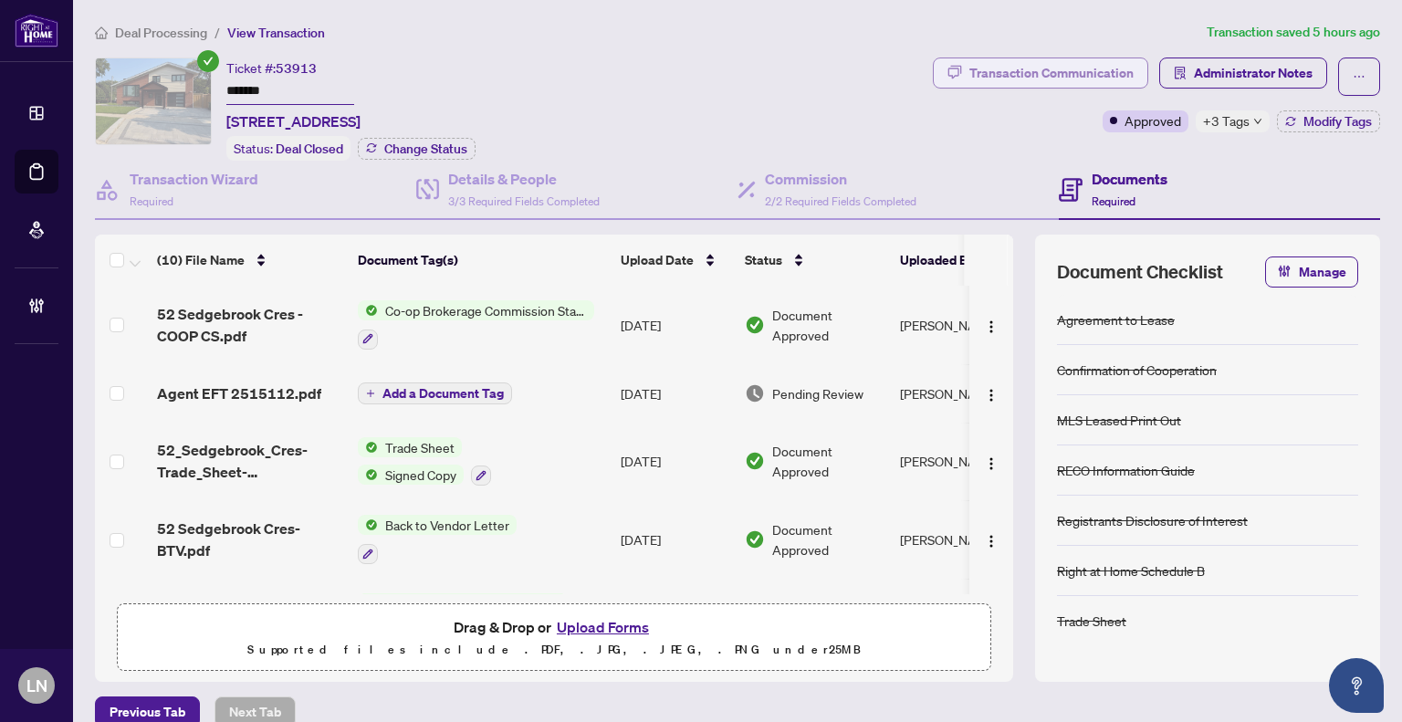
click at [1045, 65] on div "Transaction Communication" at bounding box center [1051, 72] width 164 height 29
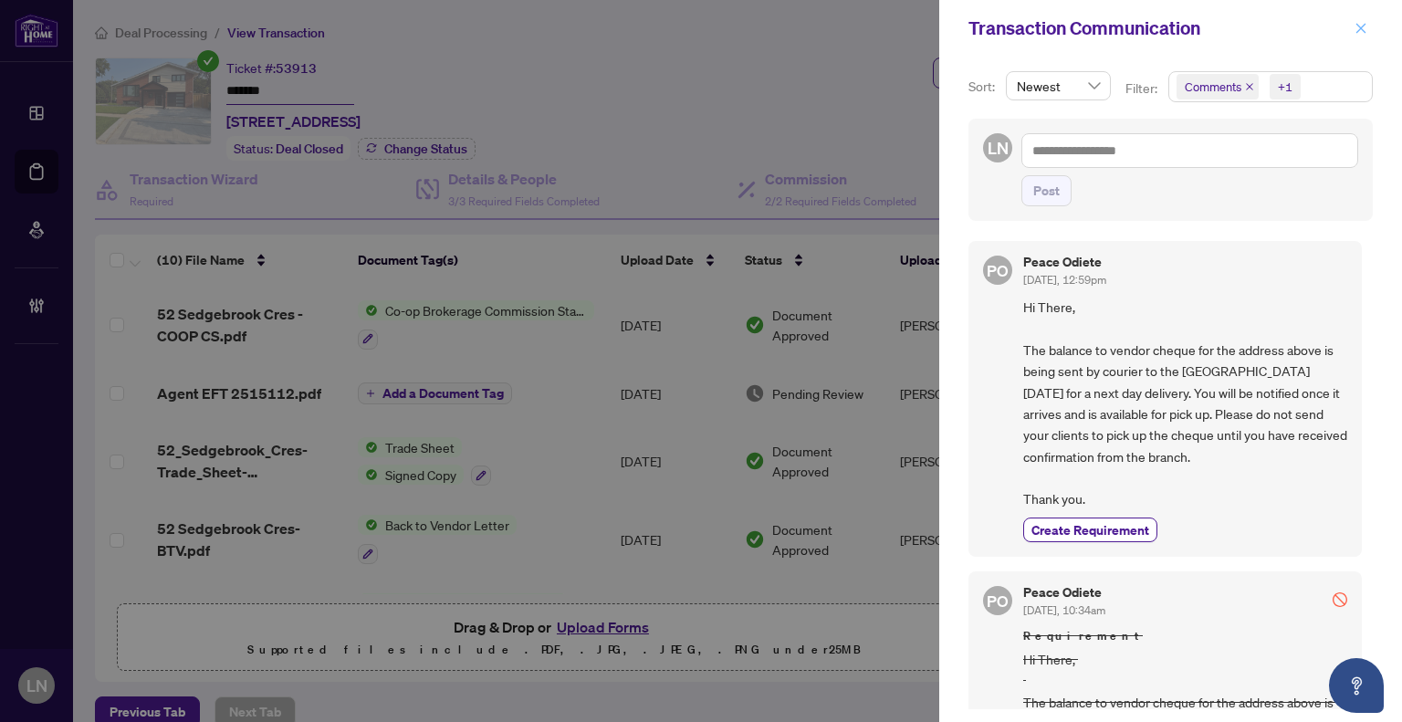
click at [1358, 29] on icon "close" at bounding box center [1361, 28] width 13 height 13
